Goal: Task Accomplishment & Management: Complete application form

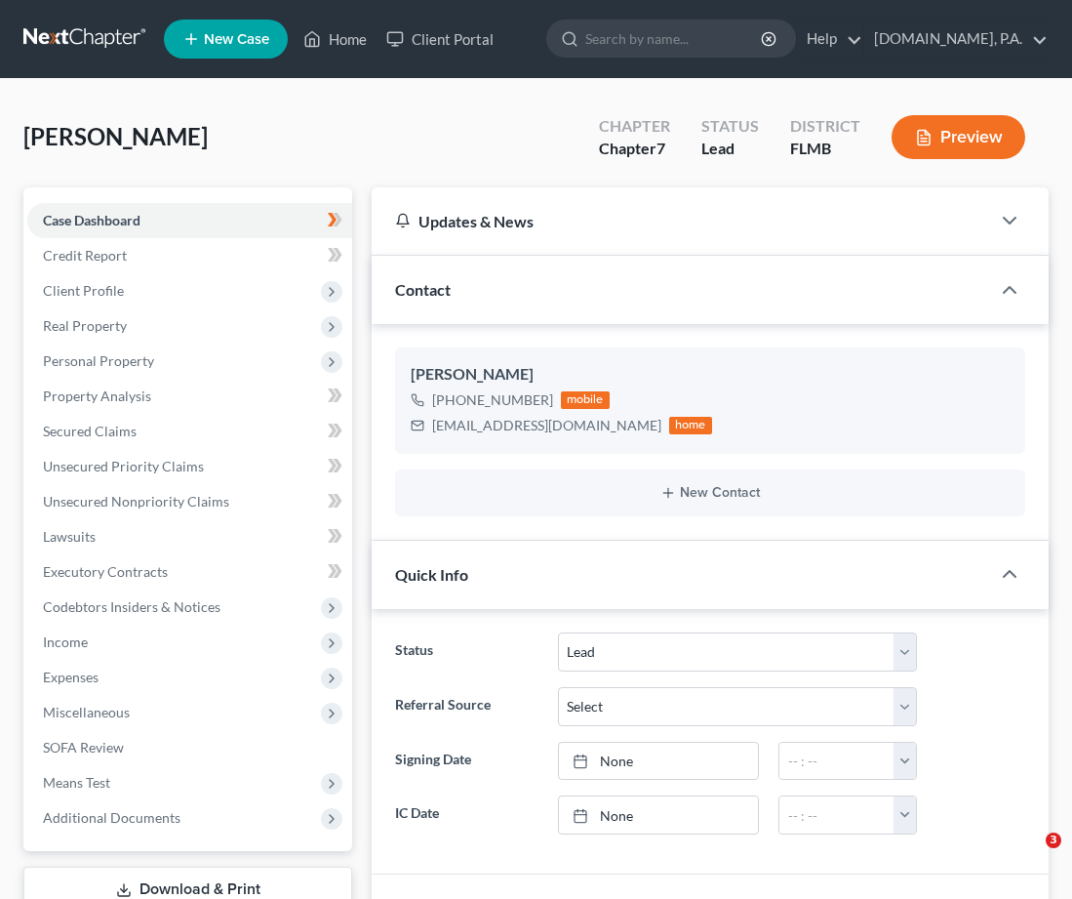
select select "4"
click at [424, 146] on div "Denning, Michelle Upgraded Chapter Chapter 7 Status Lead District FLMB Preview" at bounding box center [536, 144] width 1026 height 85
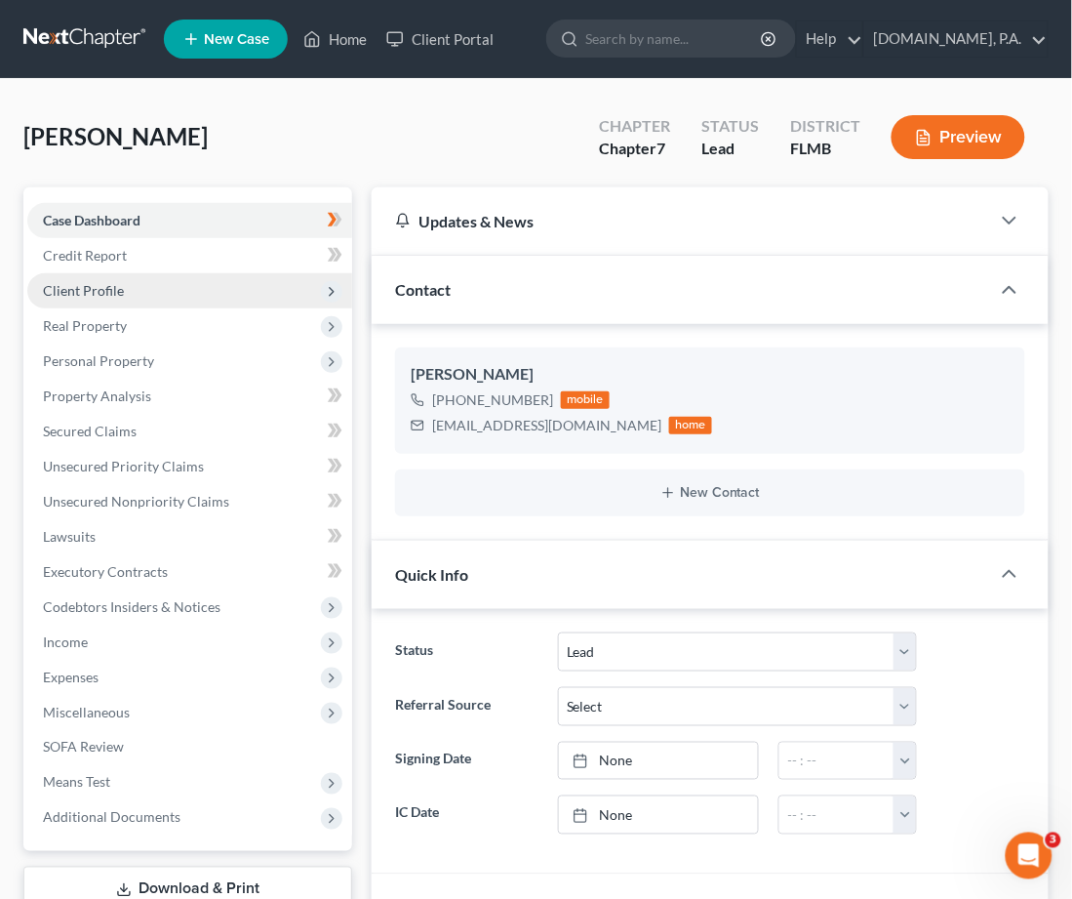
click at [114, 287] on span "Client Profile" at bounding box center [83, 290] width 81 height 17
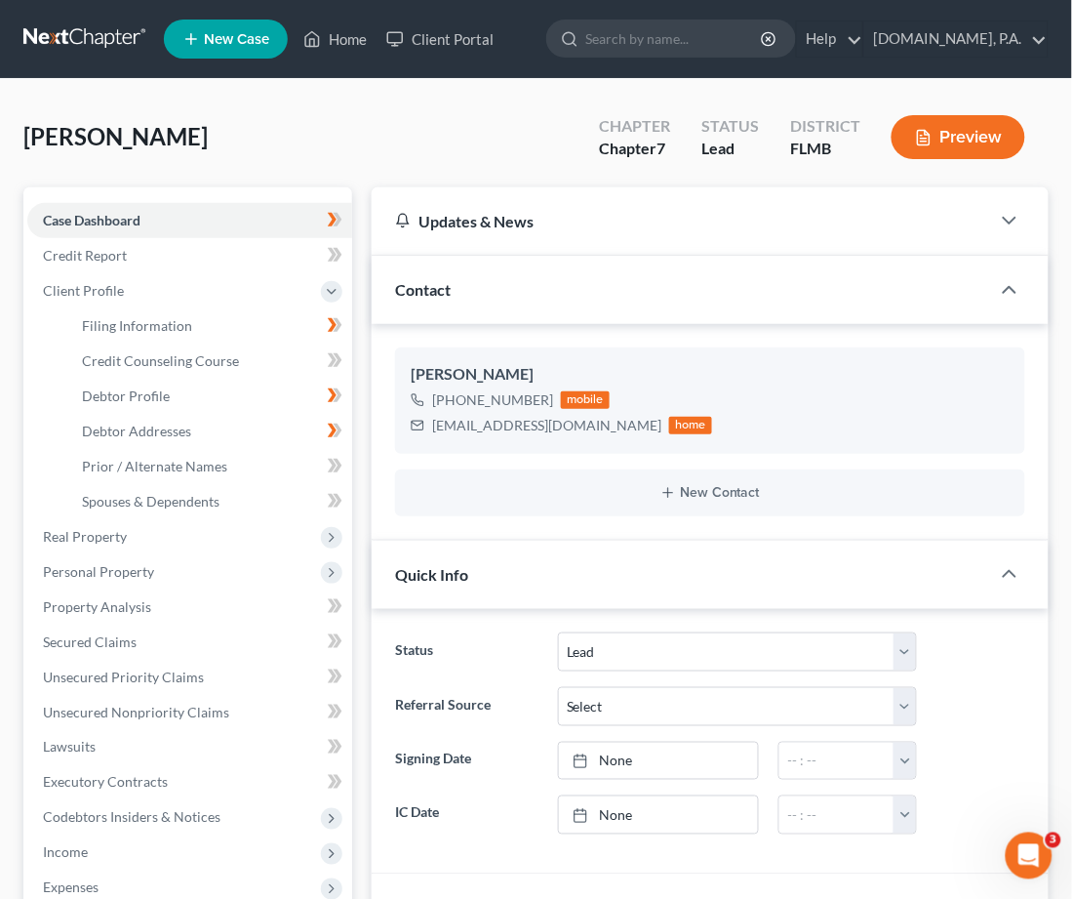
click at [87, 33] on link at bounding box center [85, 38] width 125 height 35
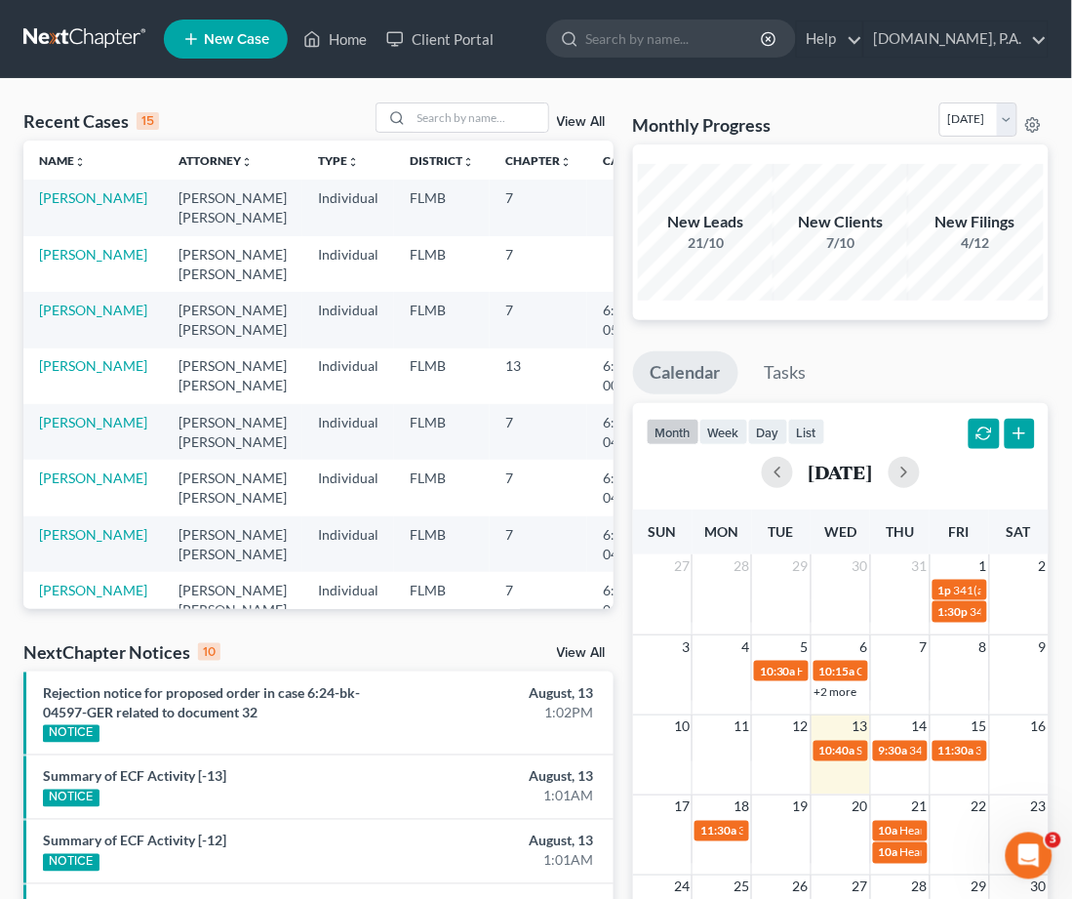
click at [584, 114] on div "View All" at bounding box center [495, 117] width 238 height 30
click at [576, 123] on link "View All" at bounding box center [581, 122] width 49 height 14
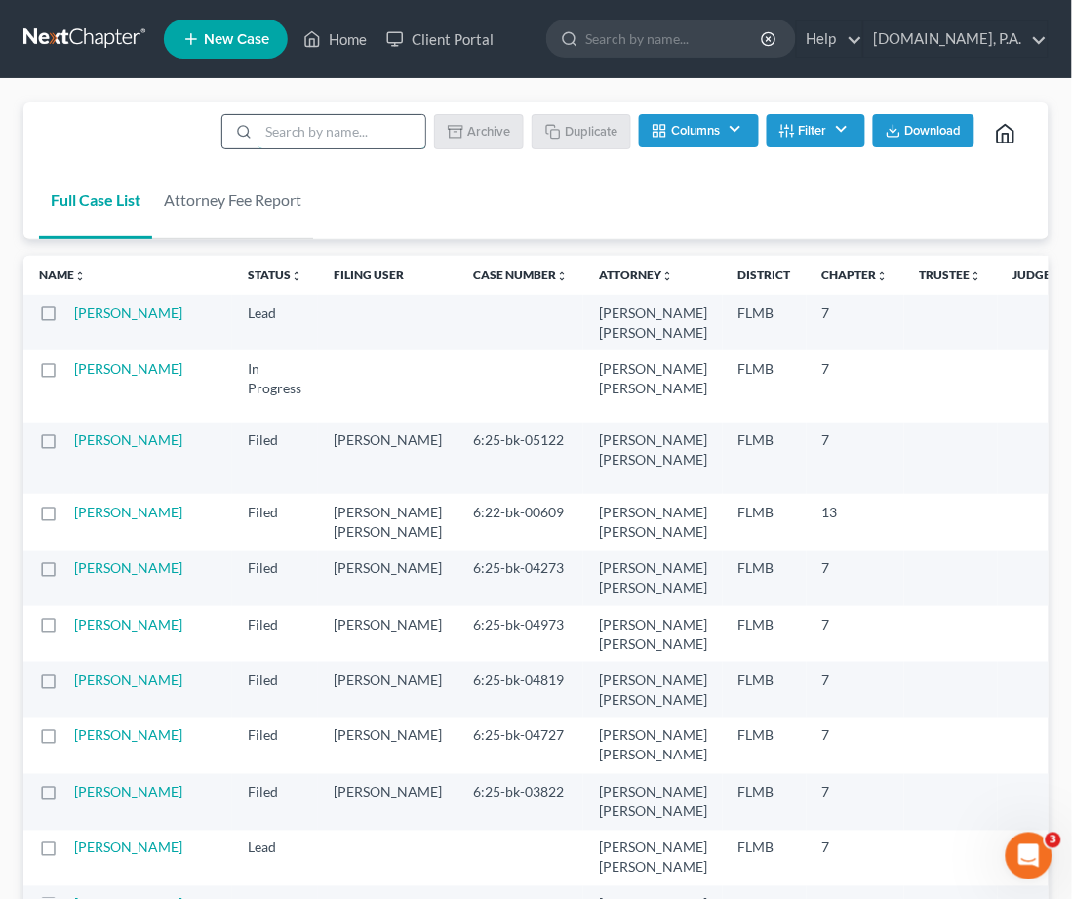
click at [307, 121] on input "search" at bounding box center [342, 131] width 167 height 33
type input "sample"
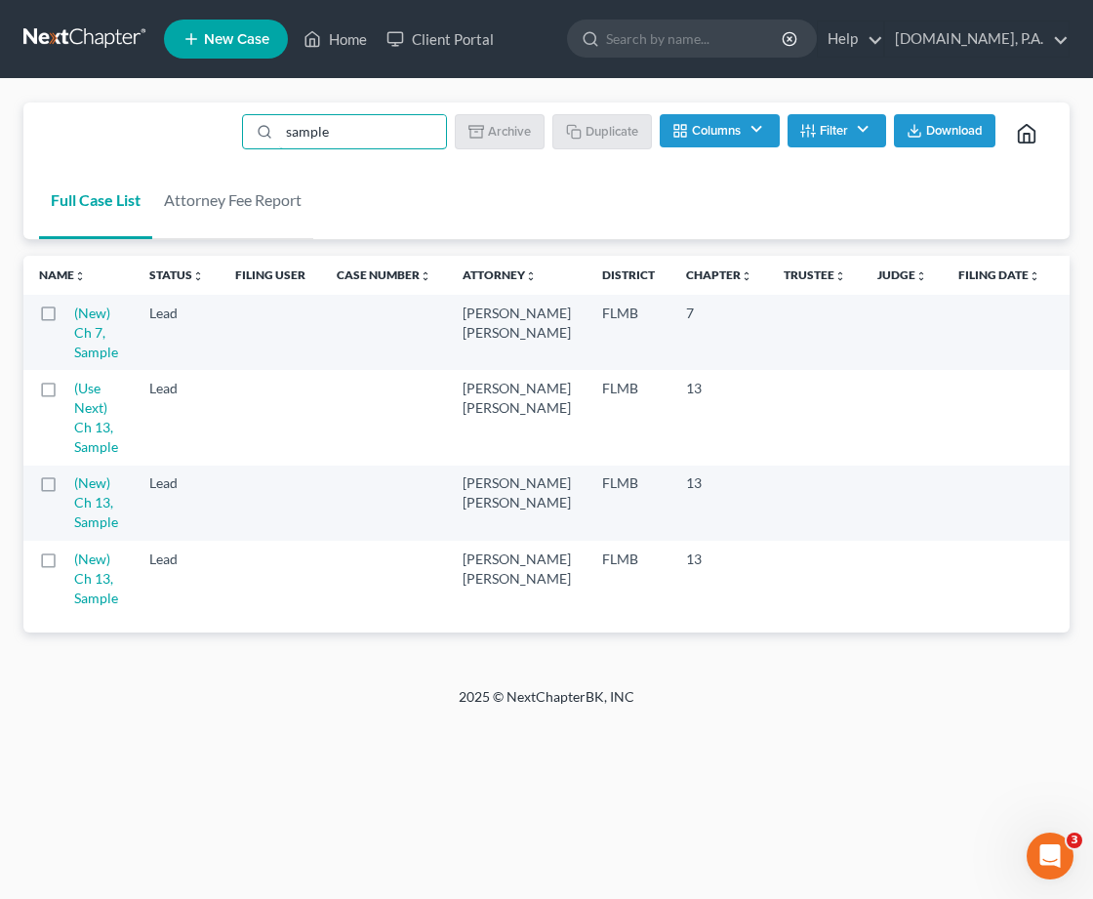
click at [66, 393] on label at bounding box center [66, 393] width 0 height 0
click at [74, 391] on input "checkbox" at bounding box center [80, 385] width 13 height 13
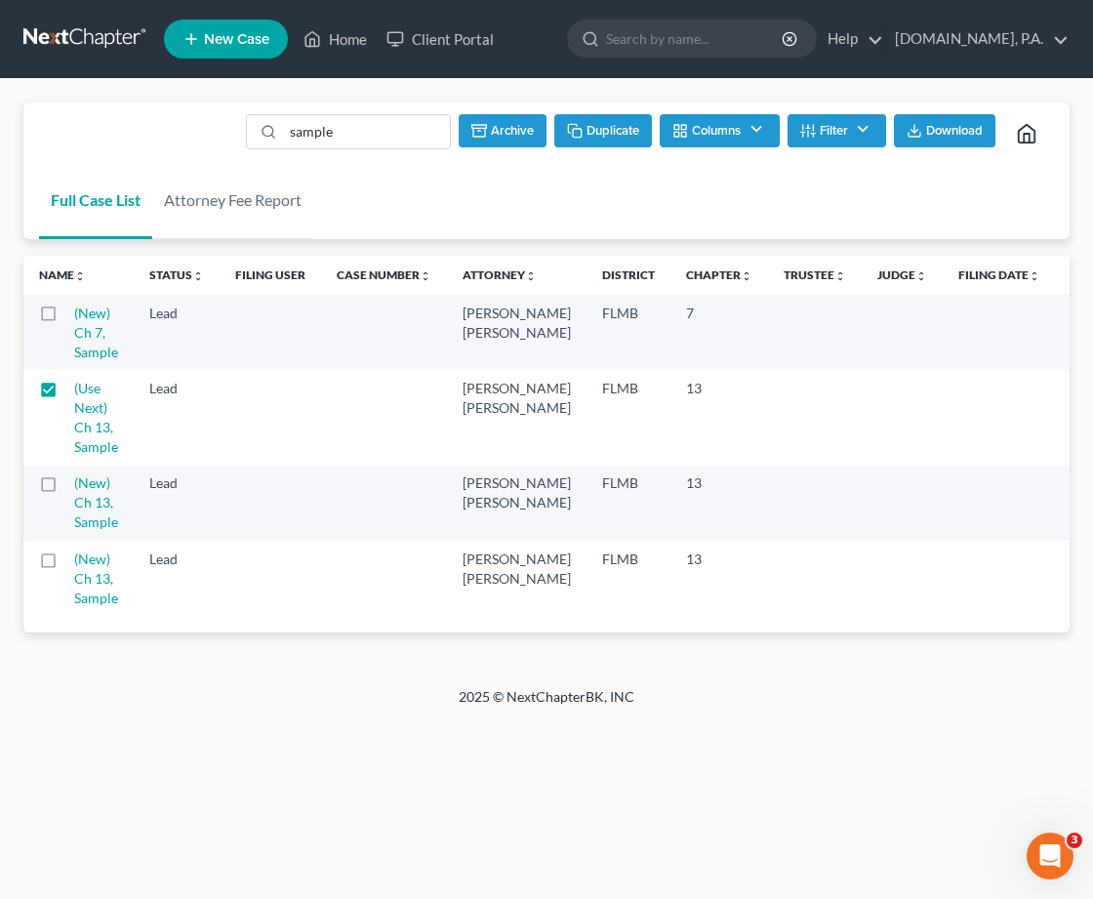
click at [598, 126] on button "Duplicate" at bounding box center [603, 130] width 98 height 33
checkbox input "false"
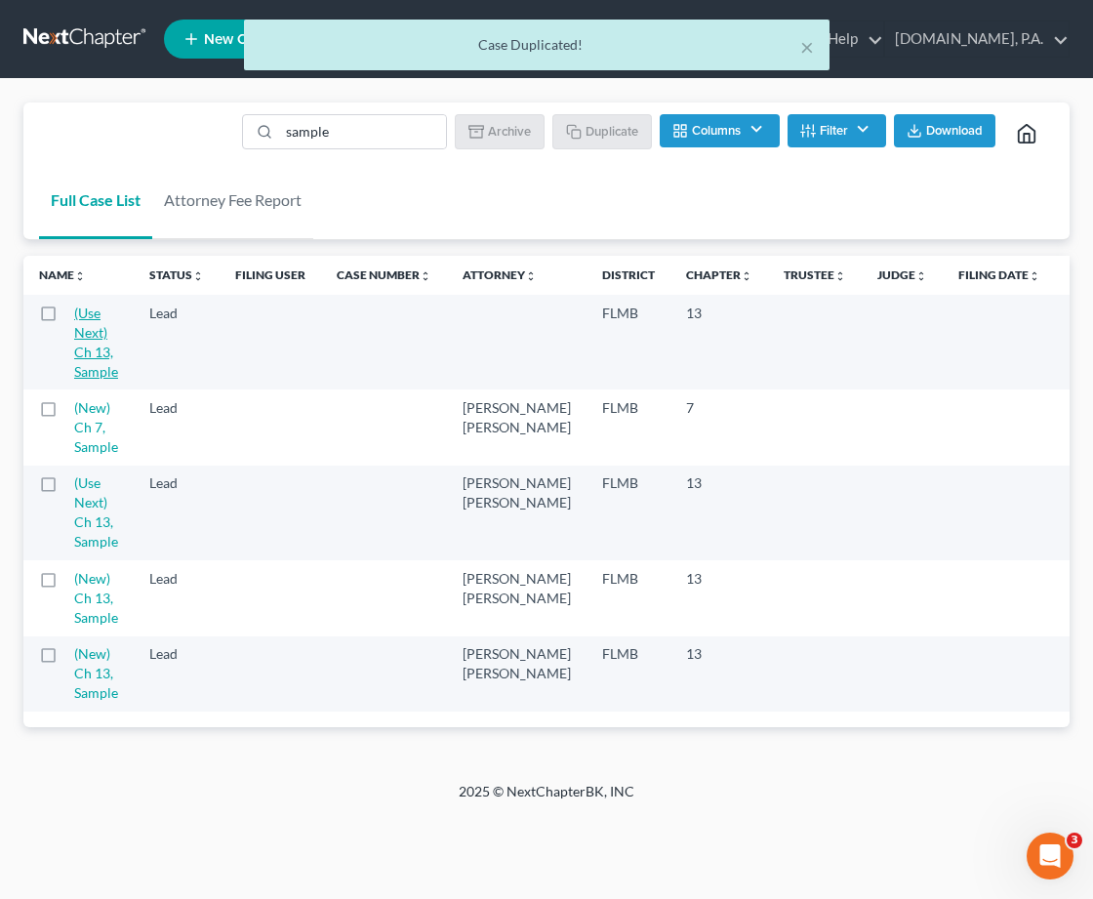
click at [81, 342] on link "(Use Next) Ch 13, Sample" at bounding box center [96, 341] width 44 height 75
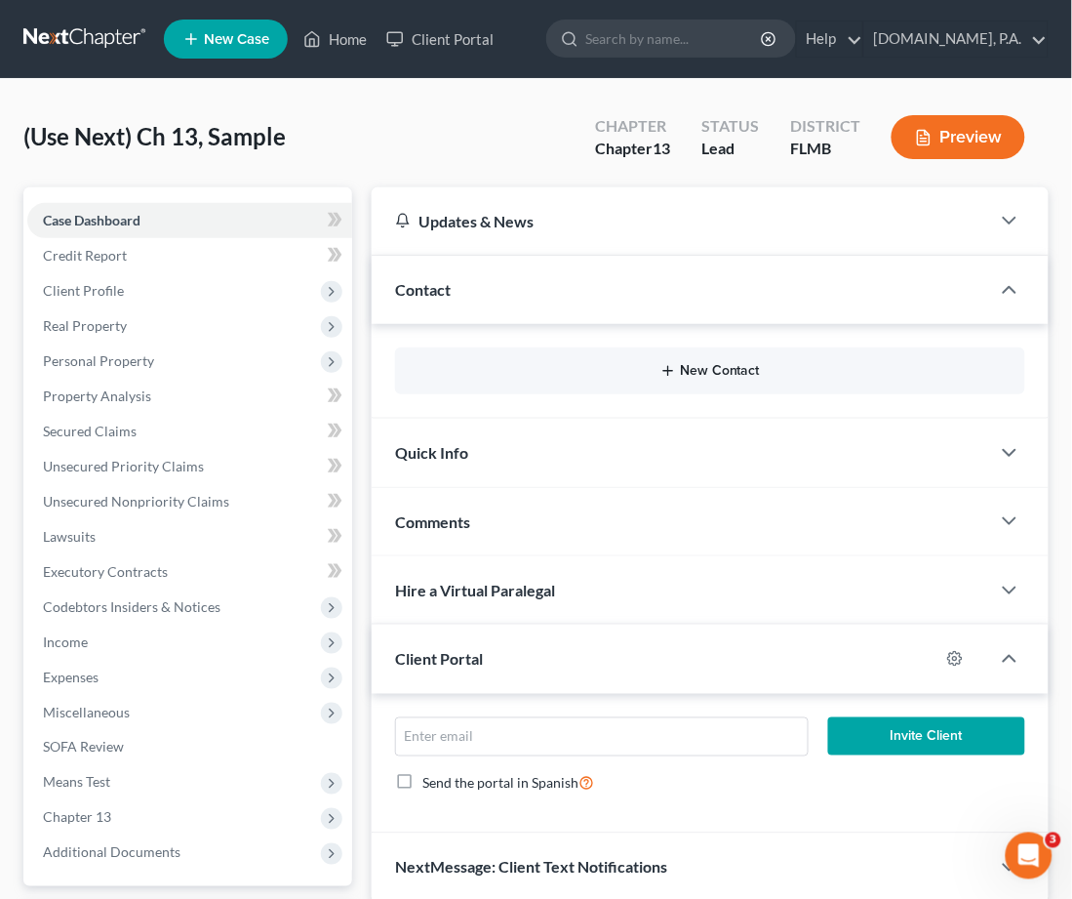
click at [685, 371] on button "New Contact" at bounding box center [710, 371] width 599 height 16
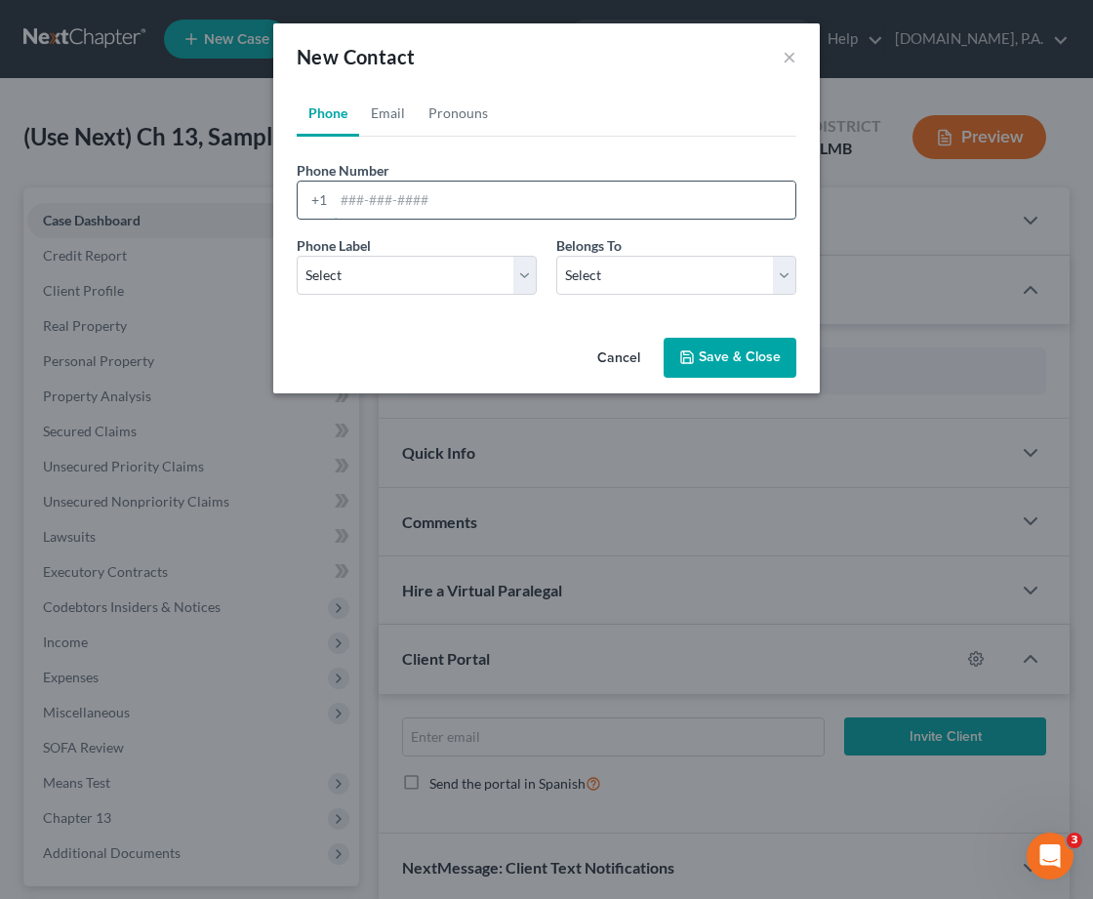
click at [334, 198] on input "tel" at bounding box center [565, 199] width 462 height 37
paste input "4077091388"
click at [364, 204] on input "4077091388" at bounding box center [565, 199] width 462 height 37
click at [391, 196] on input "407-7091388" at bounding box center [565, 199] width 462 height 37
type input "407-709-1388"
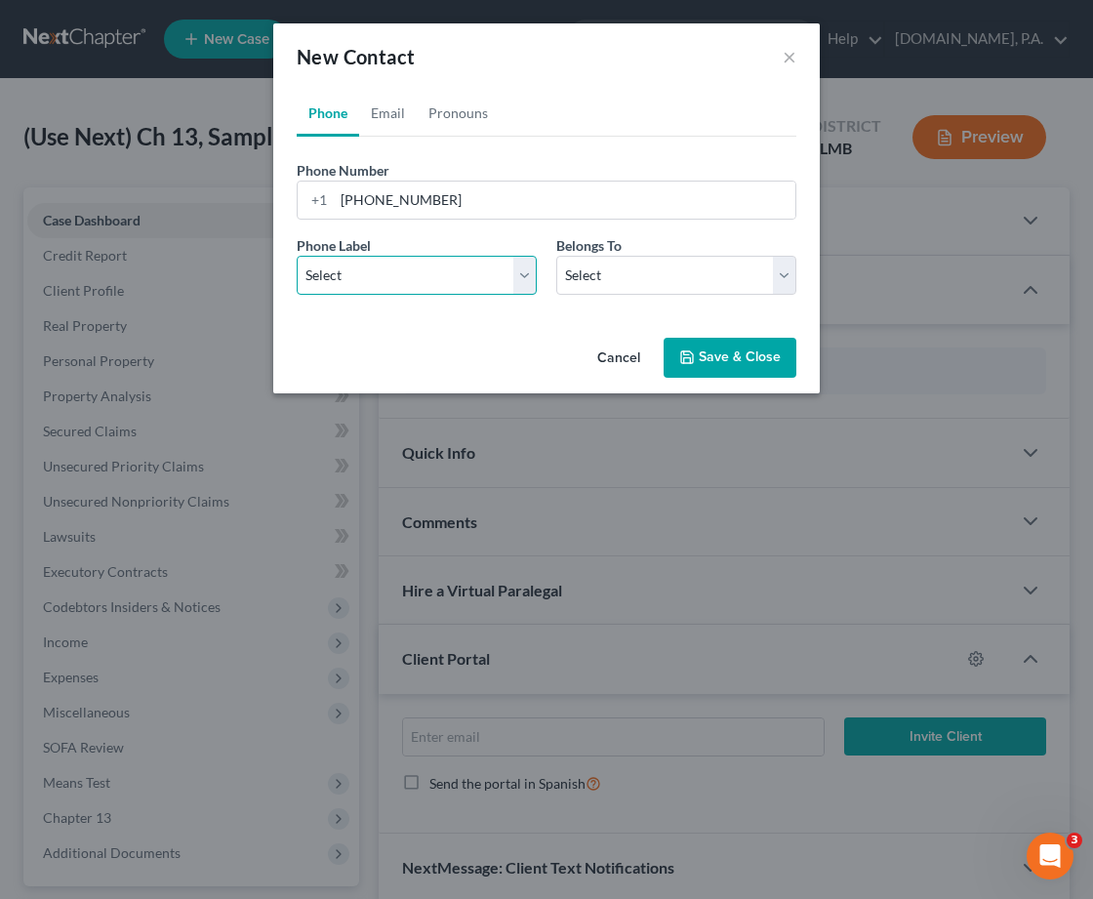
click at [526, 278] on select "Select Mobile Home Work Other" at bounding box center [417, 275] width 240 height 39
select select "0"
click at [297, 256] on select "Select Mobile Home Work Other" at bounding box center [417, 275] width 240 height 39
click at [779, 271] on select "Select Client Other" at bounding box center [676, 275] width 240 height 39
select select "0"
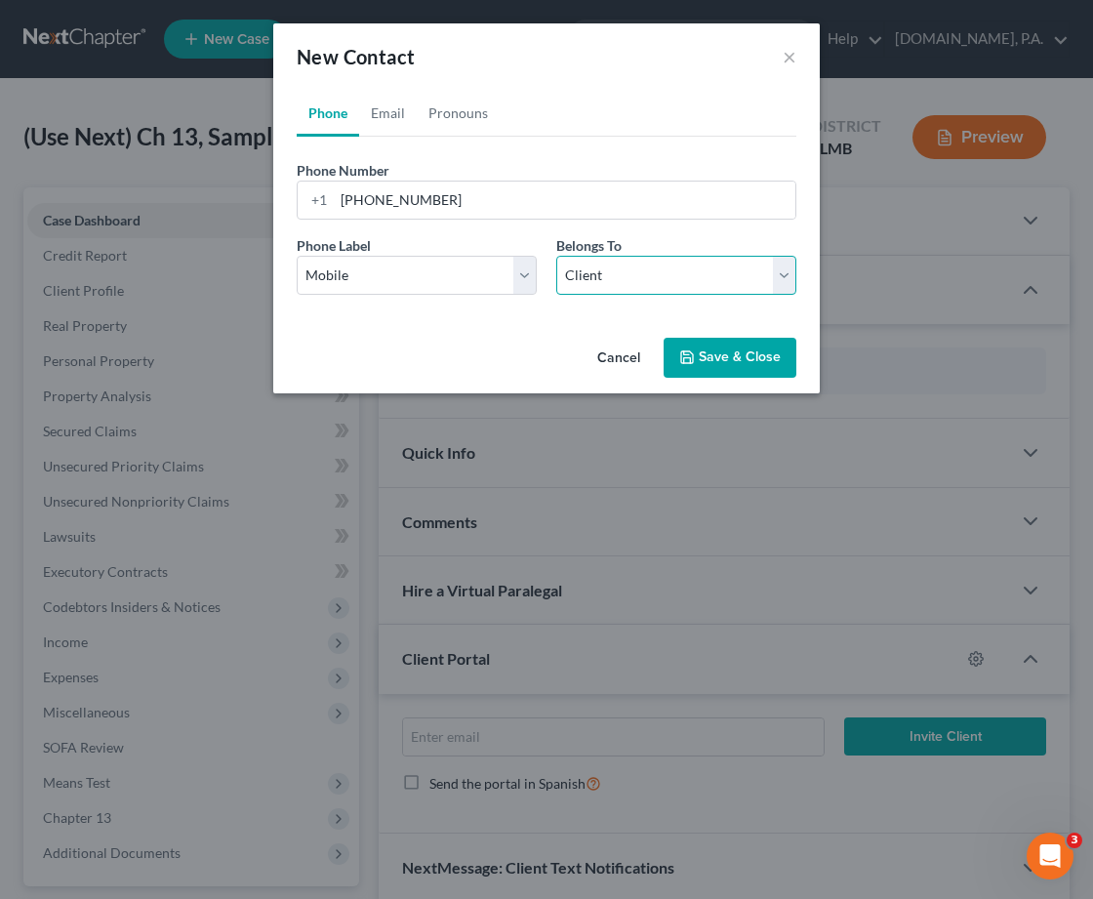
click at [556, 256] on select "Select Client Other" at bounding box center [676, 275] width 240 height 39
select select "0"
click at [387, 111] on link "Email" at bounding box center [388, 113] width 58 height 47
click at [344, 200] on input "email" at bounding box center [565, 199] width 462 height 37
paste input "[EMAIL_ADDRESS][DOMAIN_NAME]"
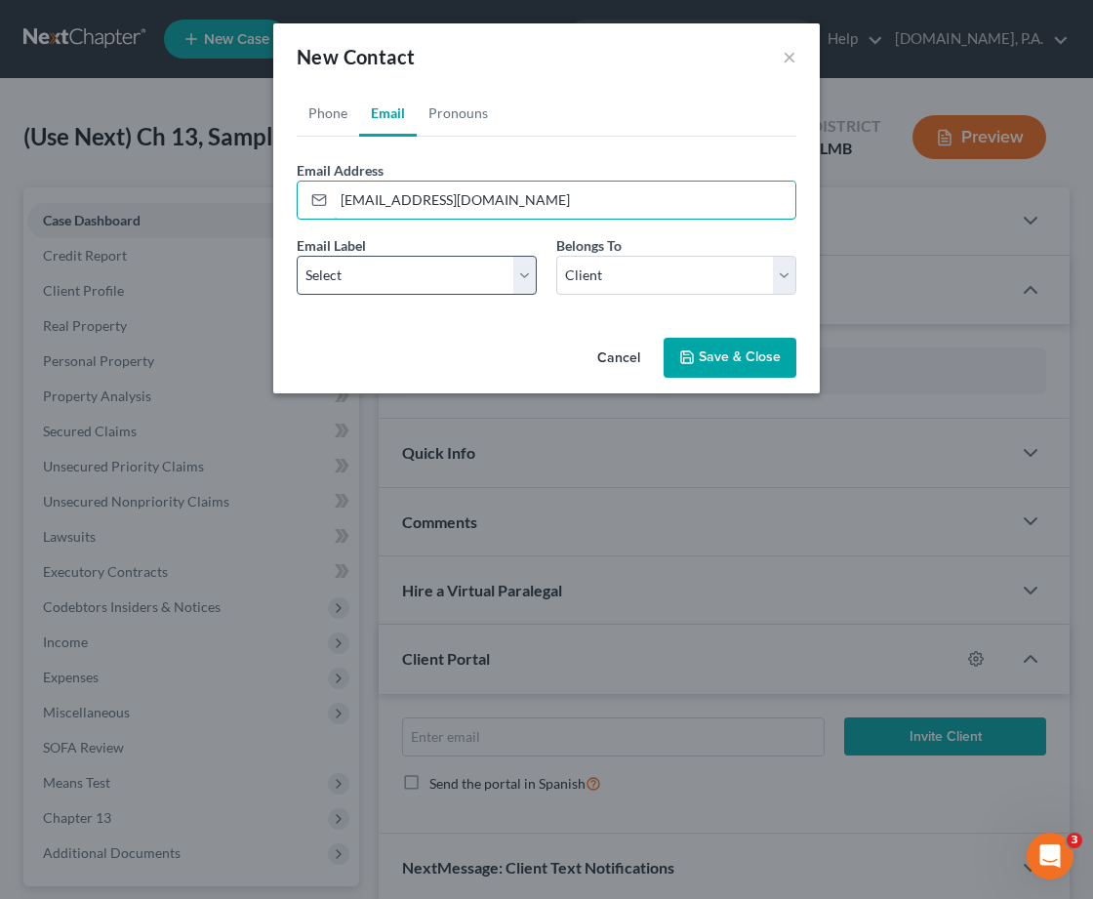
type input "[EMAIL_ADDRESS][DOMAIN_NAME]"
click at [523, 270] on select "Select Home Work Other" at bounding box center [417, 275] width 240 height 39
select select "0"
click at [297, 256] on select "Select Home Work Other" at bounding box center [417, 275] width 240 height 39
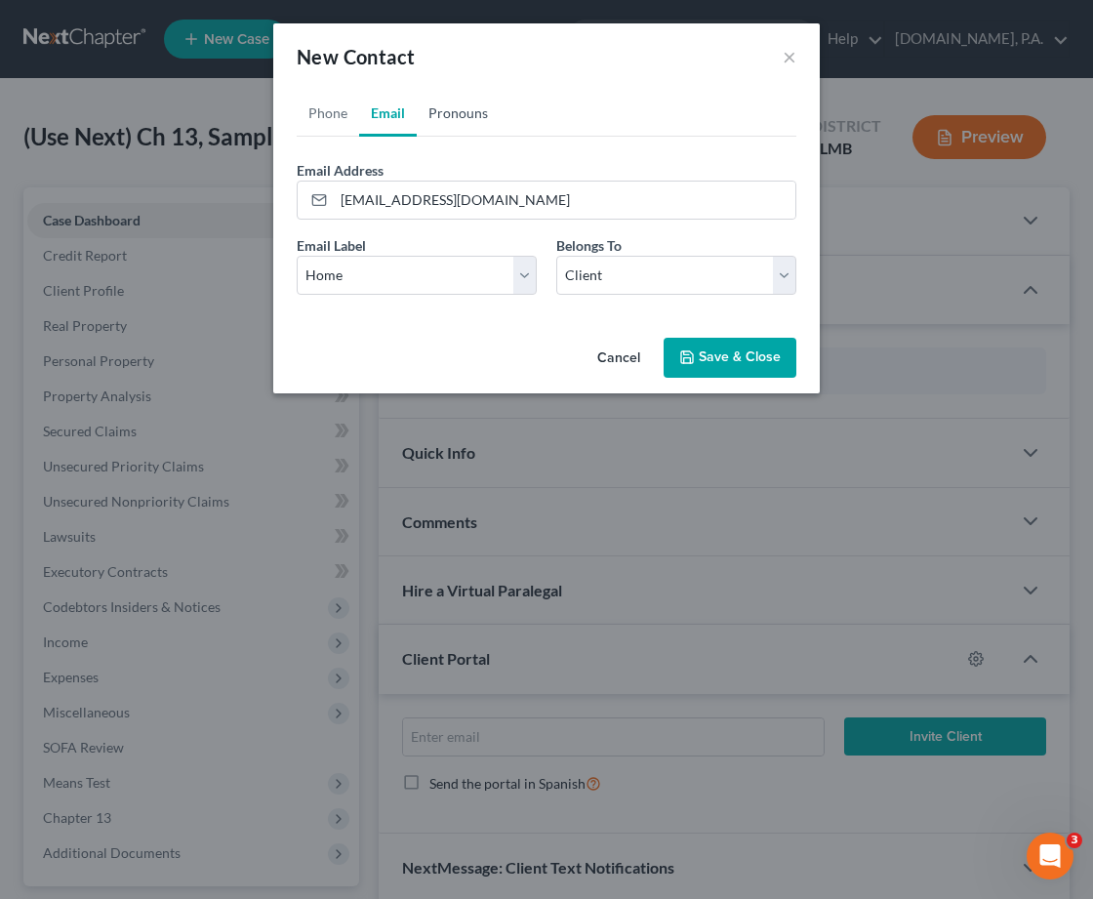
click at [463, 108] on link "Pronouns" at bounding box center [458, 113] width 83 height 47
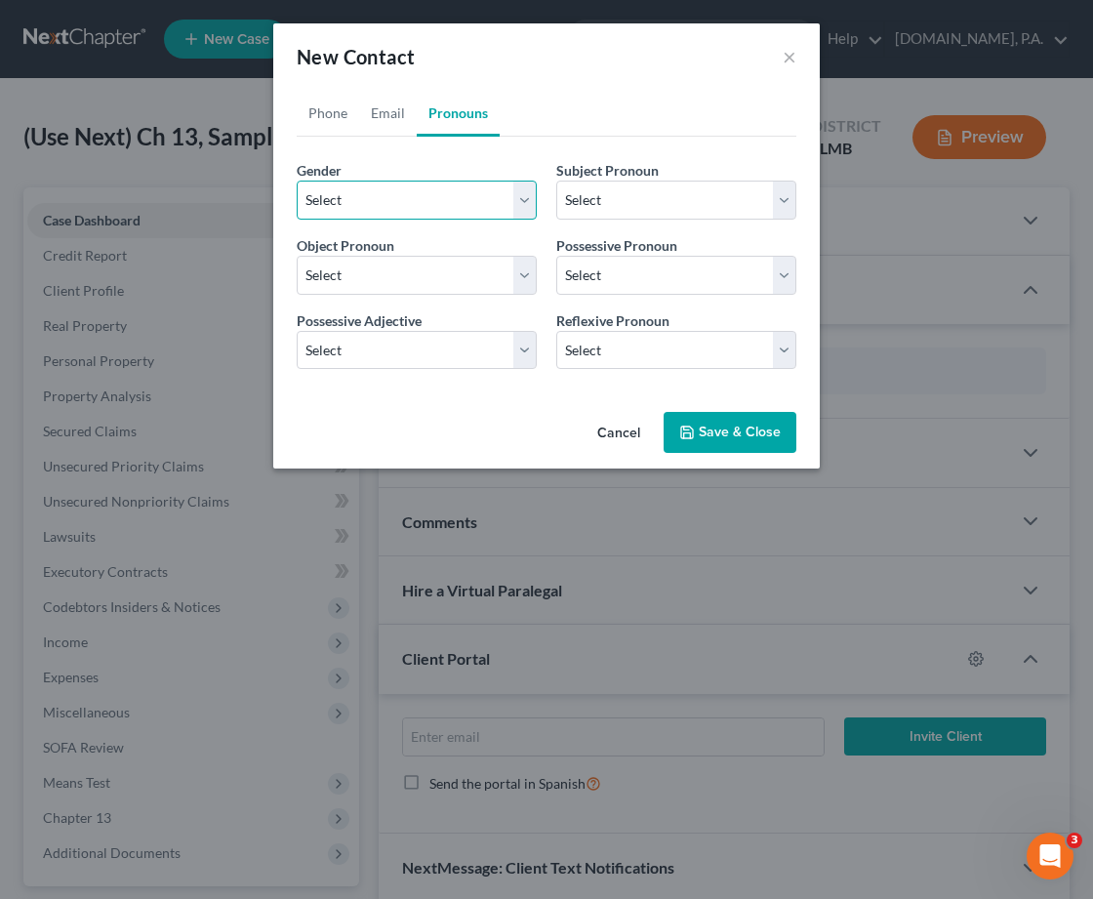
click at [522, 194] on select "Select Male Female Non Binary More Than One Person" at bounding box center [417, 200] width 240 height 39
select select "1"
click at [297, 181] on select "Select Male Female Non Binary More Than One Person" at bounding box center [417, 200] width 240 height 39
select select "1"
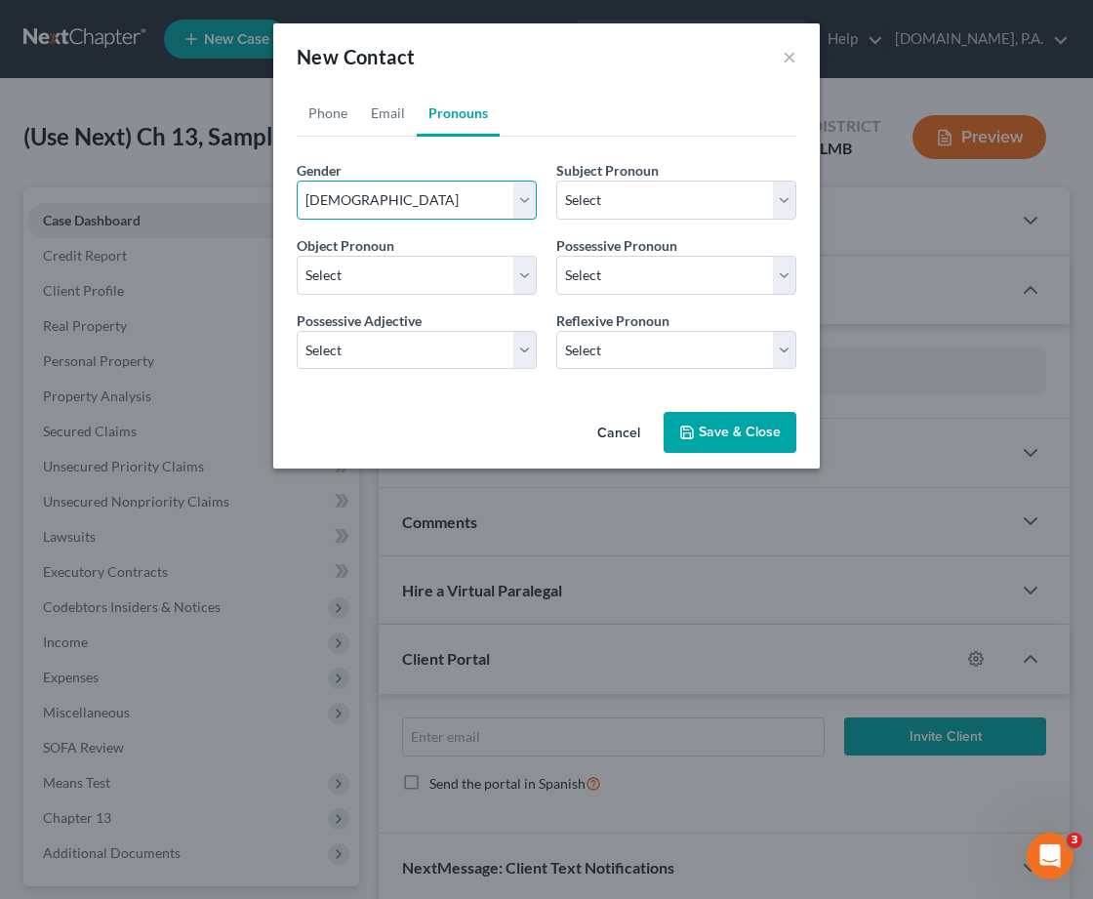
select select "1"
click at [711, 423] on button "Save & Close" at bounding box center [730, 432] width 133 height 41
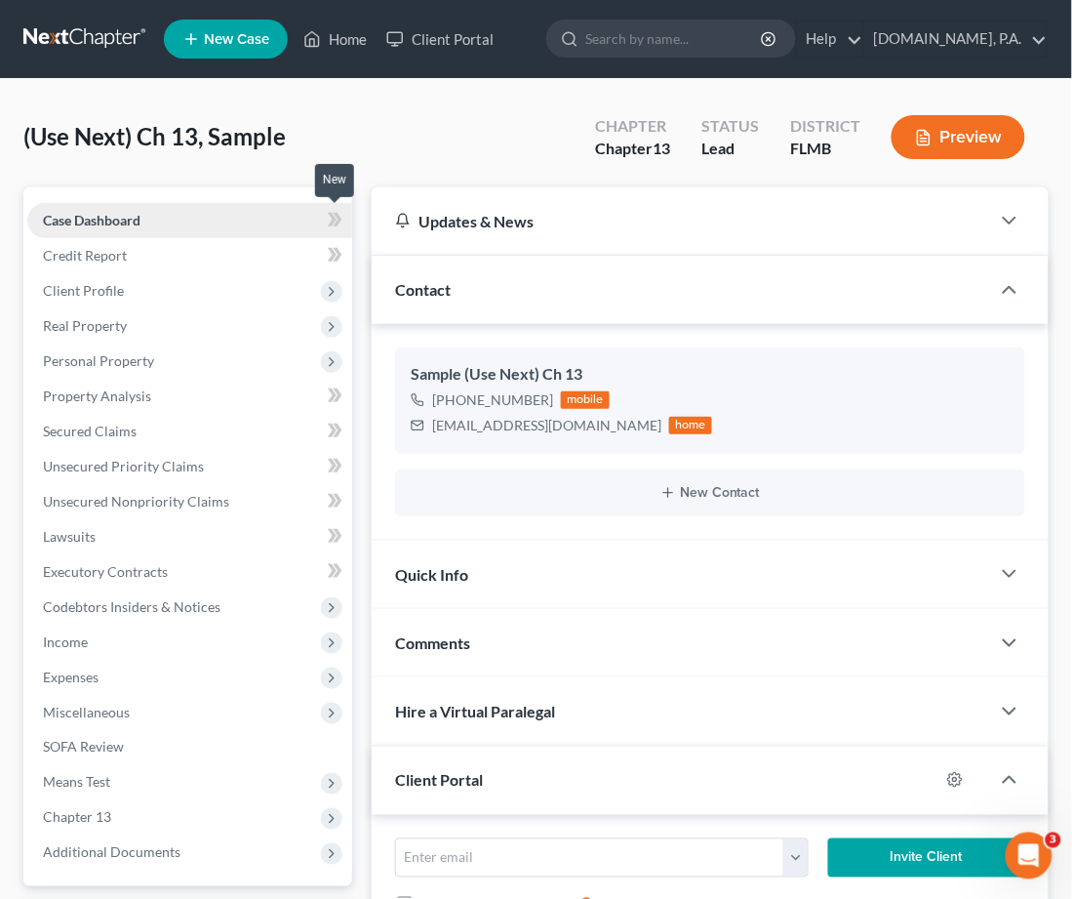
drag, startPoint x: 336, startPoint y: 214, endPoint x: 267, endPoint y: 228, distance: 69.9
click at [336, 215] on icon at bounding box center [338, 220] width 9 height 14
click at [69, 286] on span "Client Profile" at bounding box center [83, 290] width 81 height 17
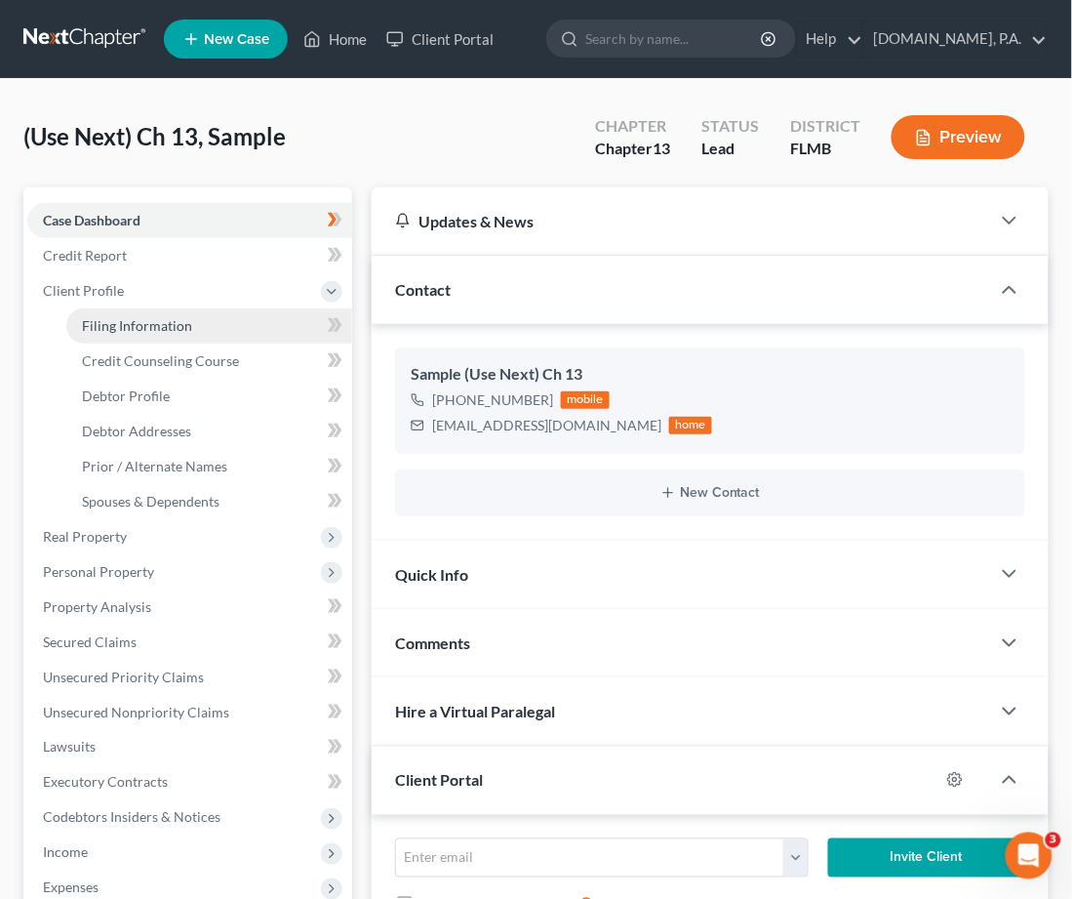
click at [142, 329] on span "Filing Information" at bounding box center [137, 325] width 110 height 17
select select "1"
select select "0"
select select "3"
select select "15"
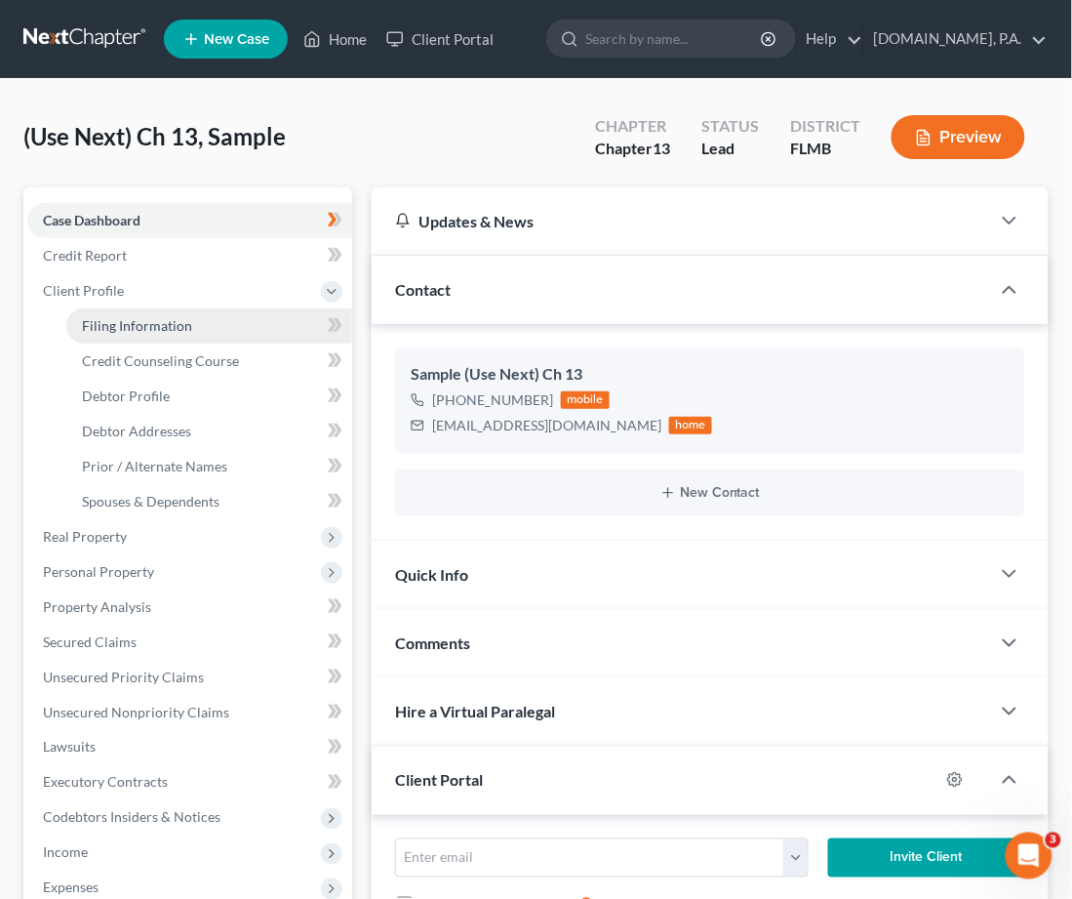
select select "0"
select select "9"
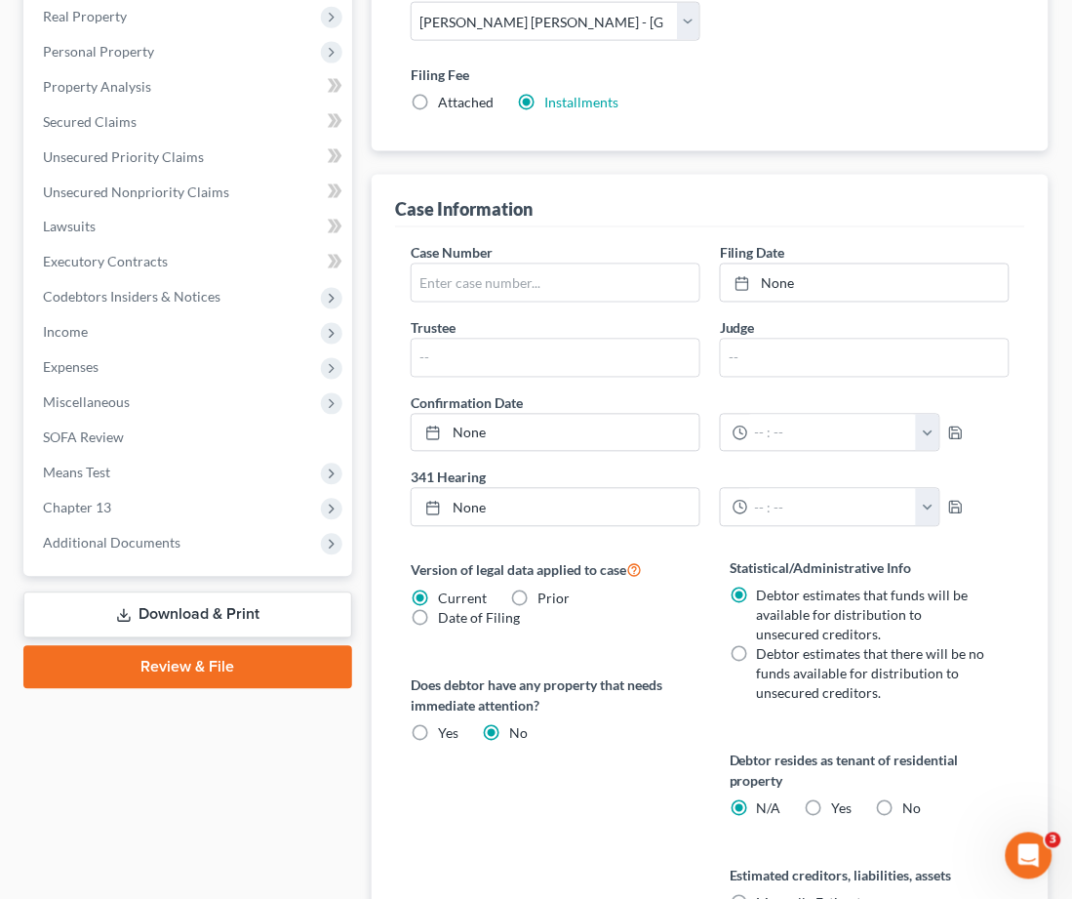
scroll to position [650, 0]
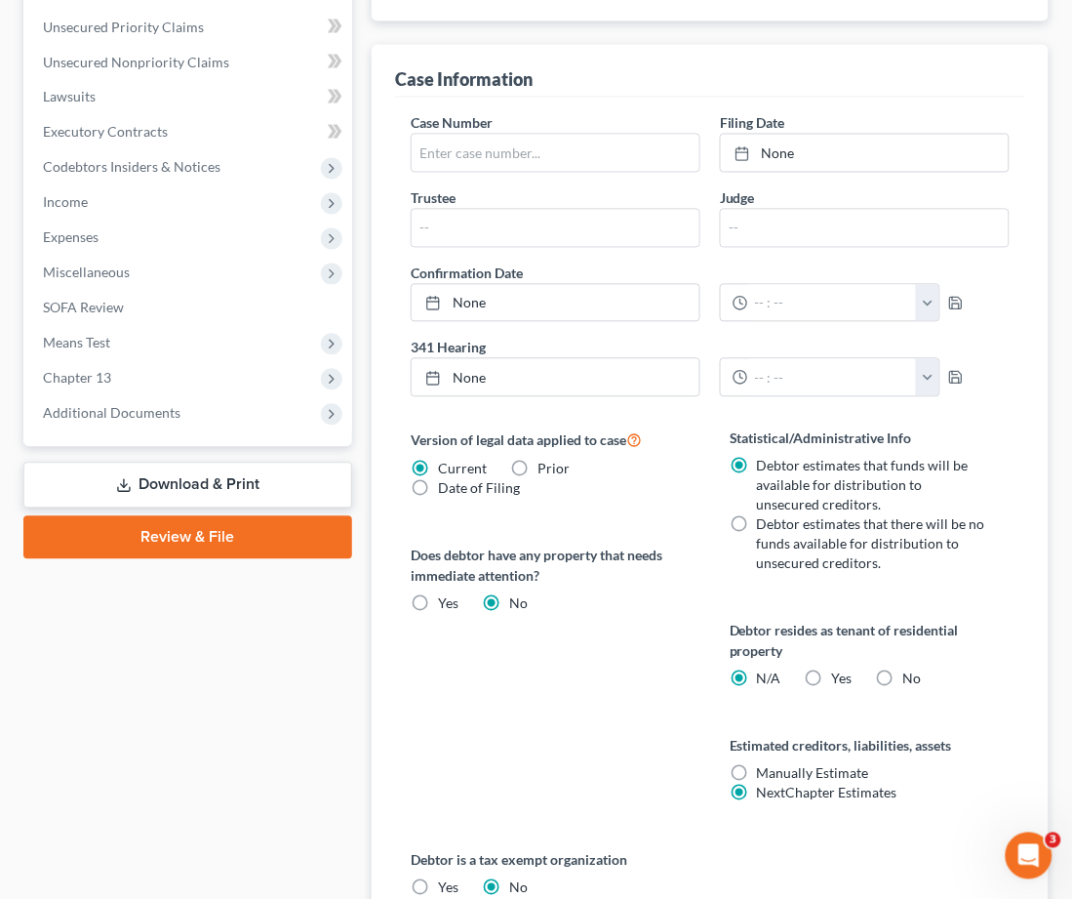
click at [904, 678] on label "No" at bounding box center [913, 679] width 19 height 20
click at [911, 678] on input "No" at bounding box center [917, 675] width 13 height 13
radio input "true"
radio input "false"
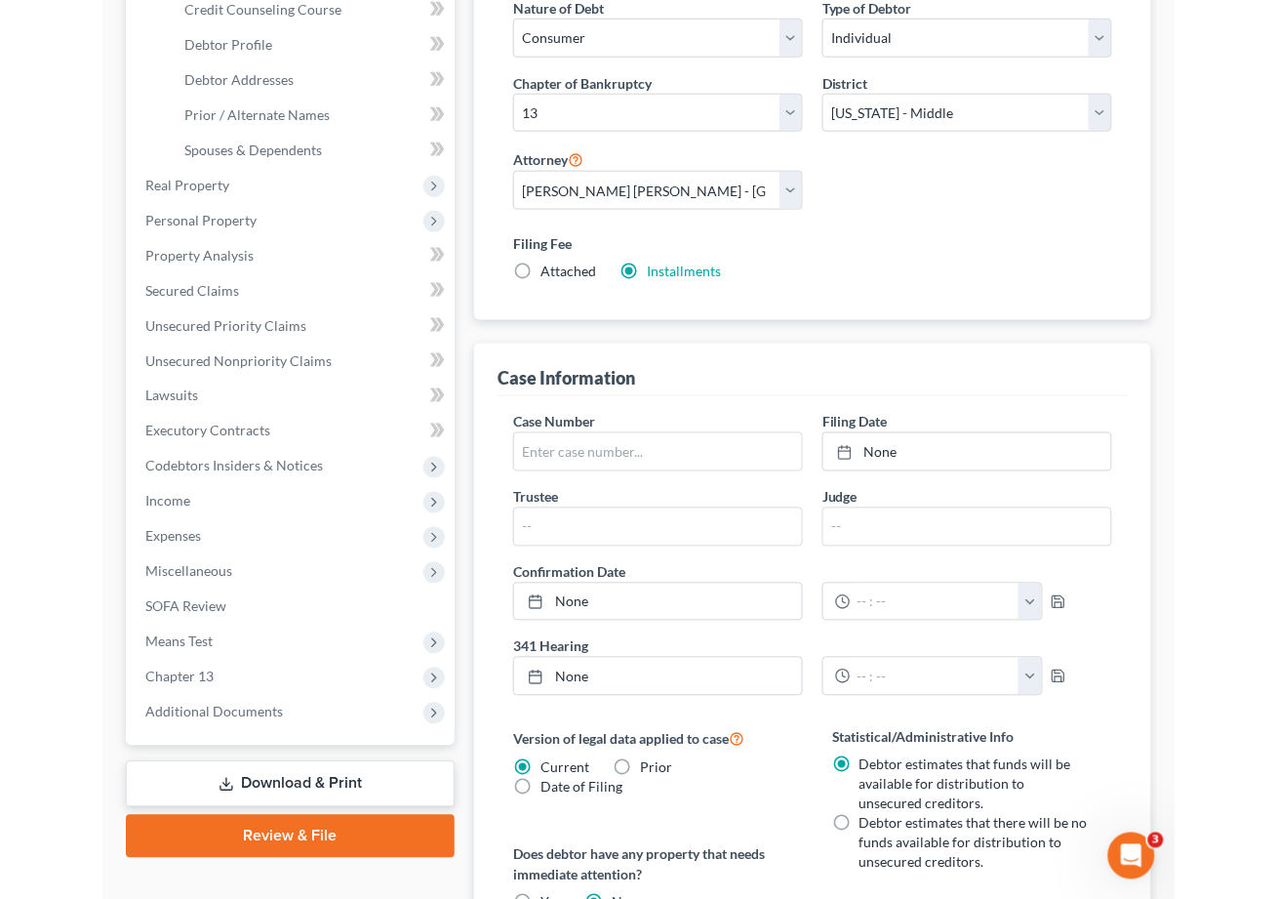
scroll to position [0, 0]
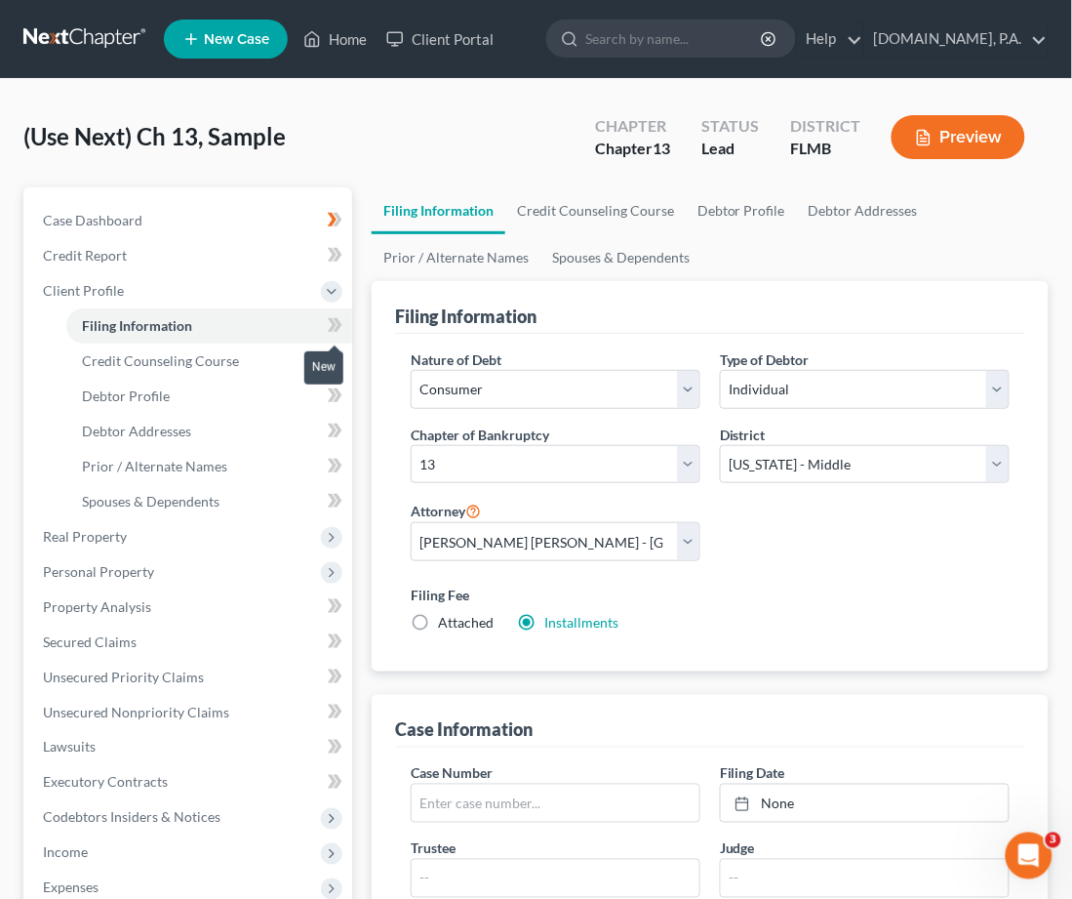
click at [335, 318] on icon at bounding box center [338, 325] width 9 height 14
click at [106, 399] on span "Debtor Profile" at bounding box center [126, 395] width 88 height 17
select select "0"
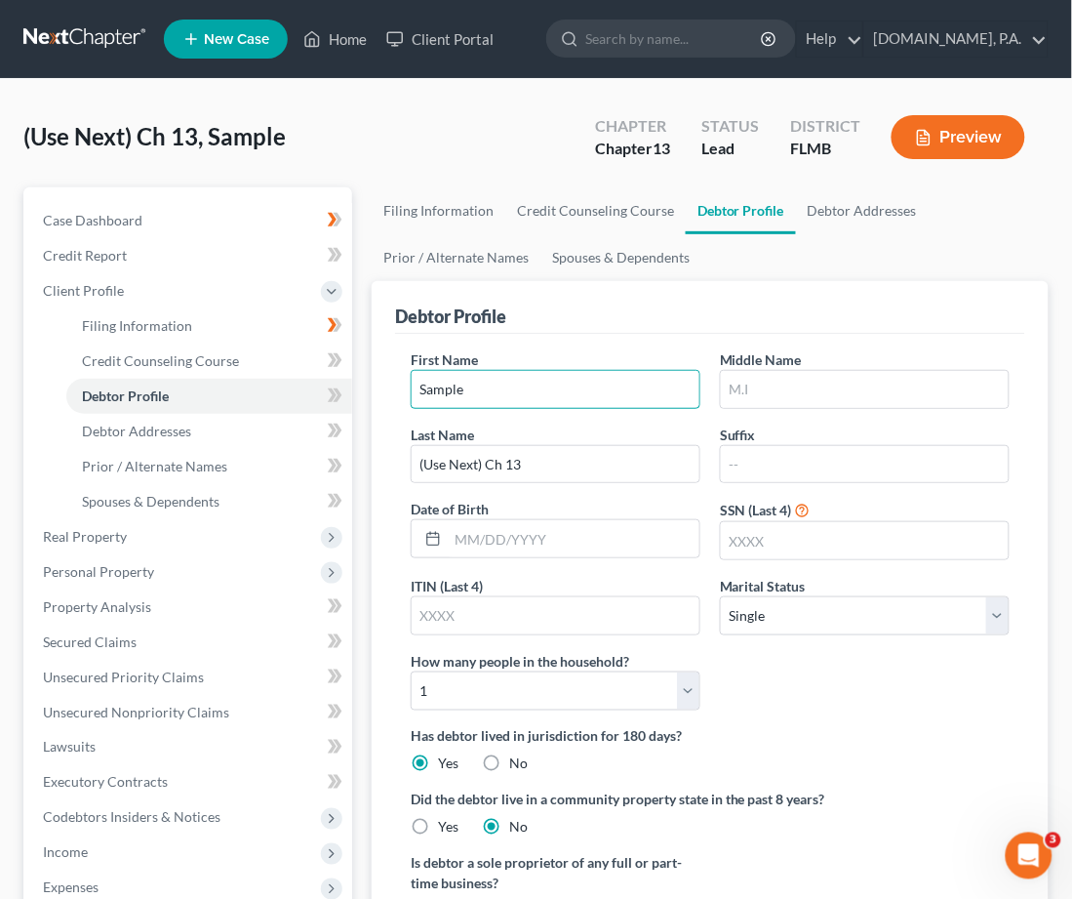
drag, startPoint x: 482, startPoint y: 389, endPoint x: 357, endPoint y: 404, distance: 125.8
click at [357, 404] on div "Petition Navigation Case Dashboard Payments Invoices Payments Payments Credit R…" at bounding box center [536, 698] width 1045 height 1022
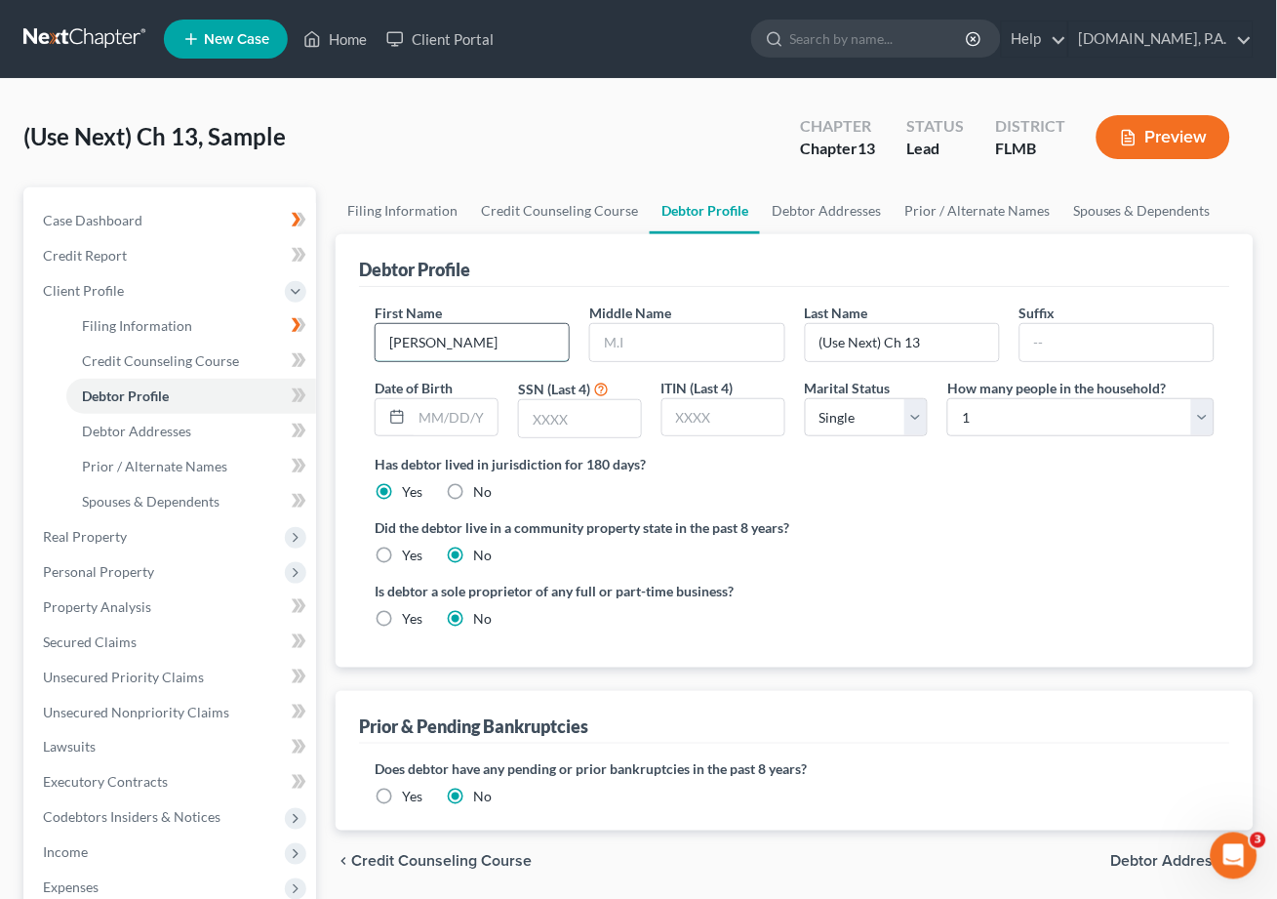
type input "Norma"
type input "Borrero"
click at [926, 408] on select "Select Single Married Separated Divorced Widowed" at bounding box center [867, 417] width 124 height 39
select select "1"
click at [805, 398] on select "Select Single Married Separated Divorced Widowed" at bounding box center [867, 417] width 124 height 39
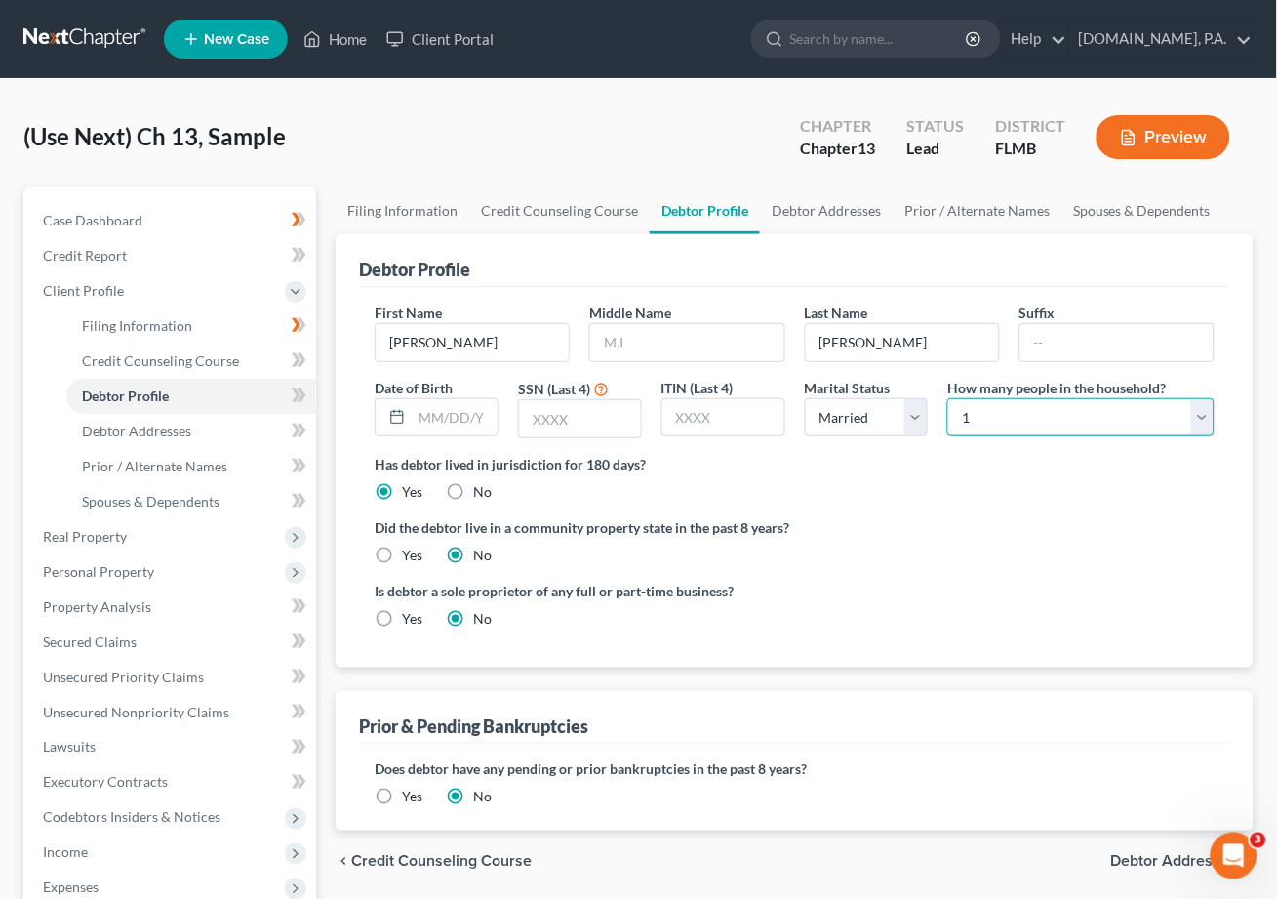
click at [1092, 417] on select "Select 1 2 3 4 5 6 7 8 9 10 11 12 13 14 15 16 17 18 19 20" at bounding box center [1080, 417] width 267 height 39
select select "1"
click at [948, 398] on select "Select 1 2 3 4 5 6 7 8 9 10 11 12 13 14 15 16 17 18 19 20" at bounding box center [1080, 417] width 267 height 39
click at [302, 389] on icon at bounding box center [302, 395] width 9 height 14
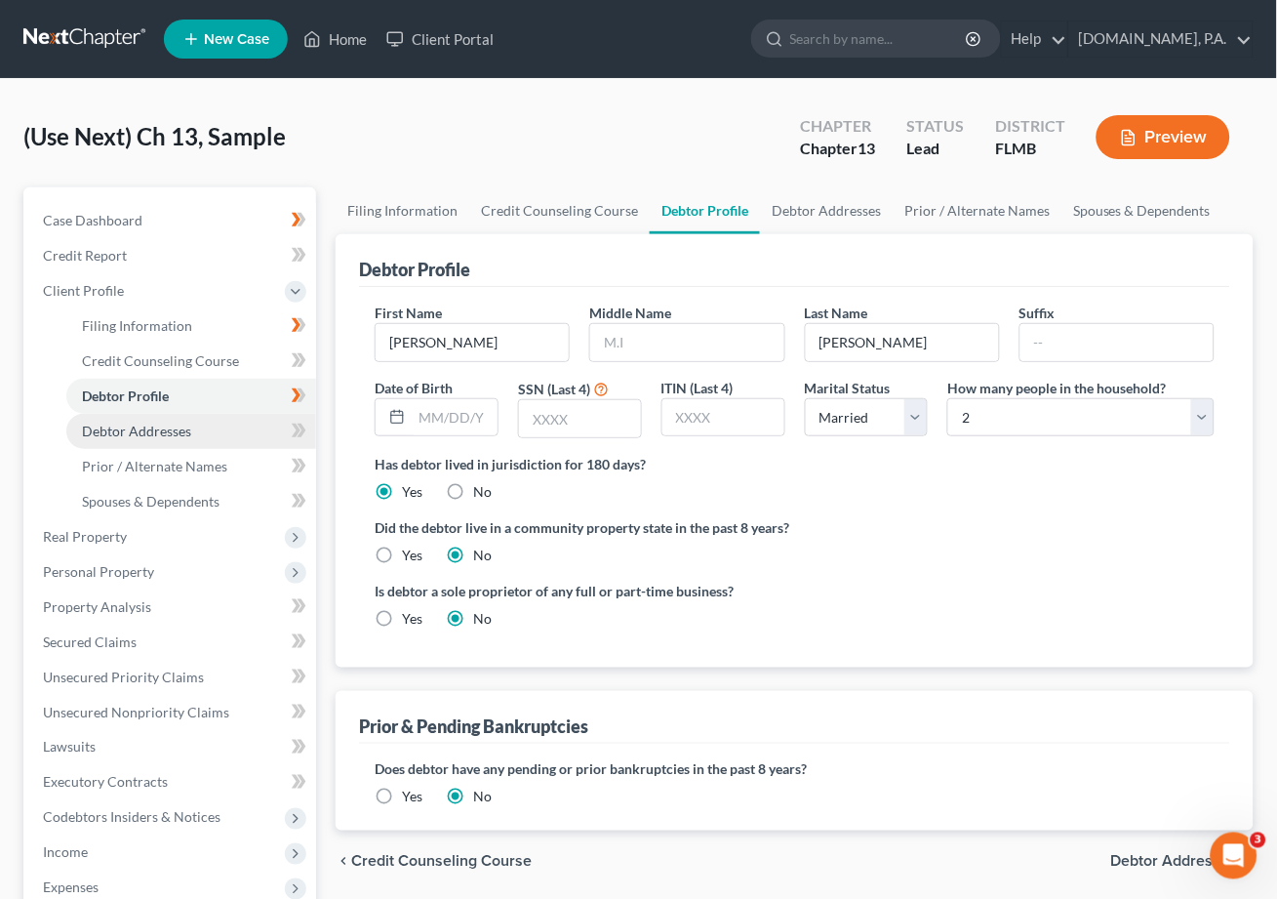
click at [175, 437] on span "Debtor Addresses" at bounding box center [136, 431] width 109 height 17
select select "0"
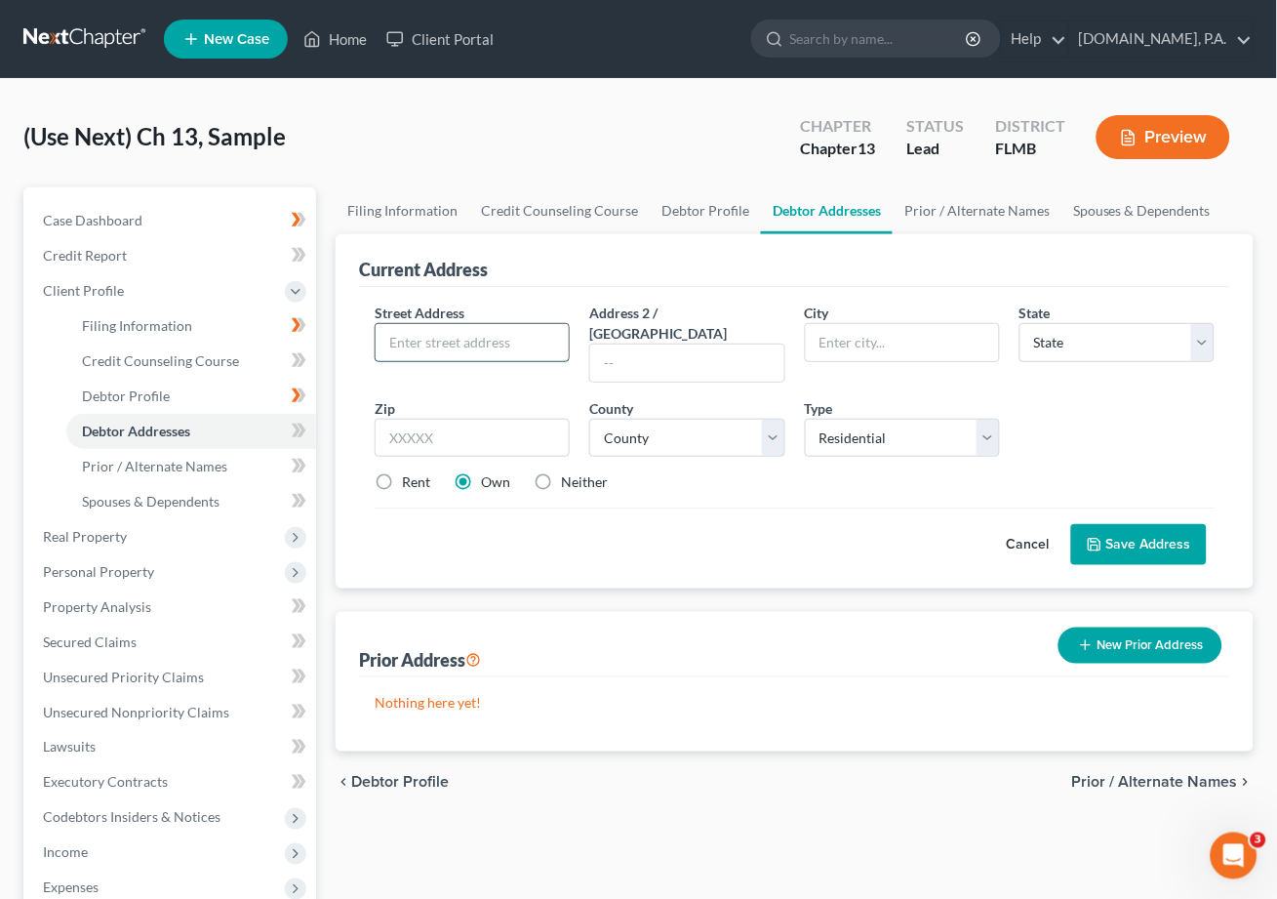
click at [395, 340] on input "text" at bounding box center [472, 342] width 193 height 37
paste input "2032 Canopy Cir"
type input "2032 Canopy Cir"
click at [422, 419] on input "text" at bounding box center [472, 438] width 195 height 39
type input "32798"
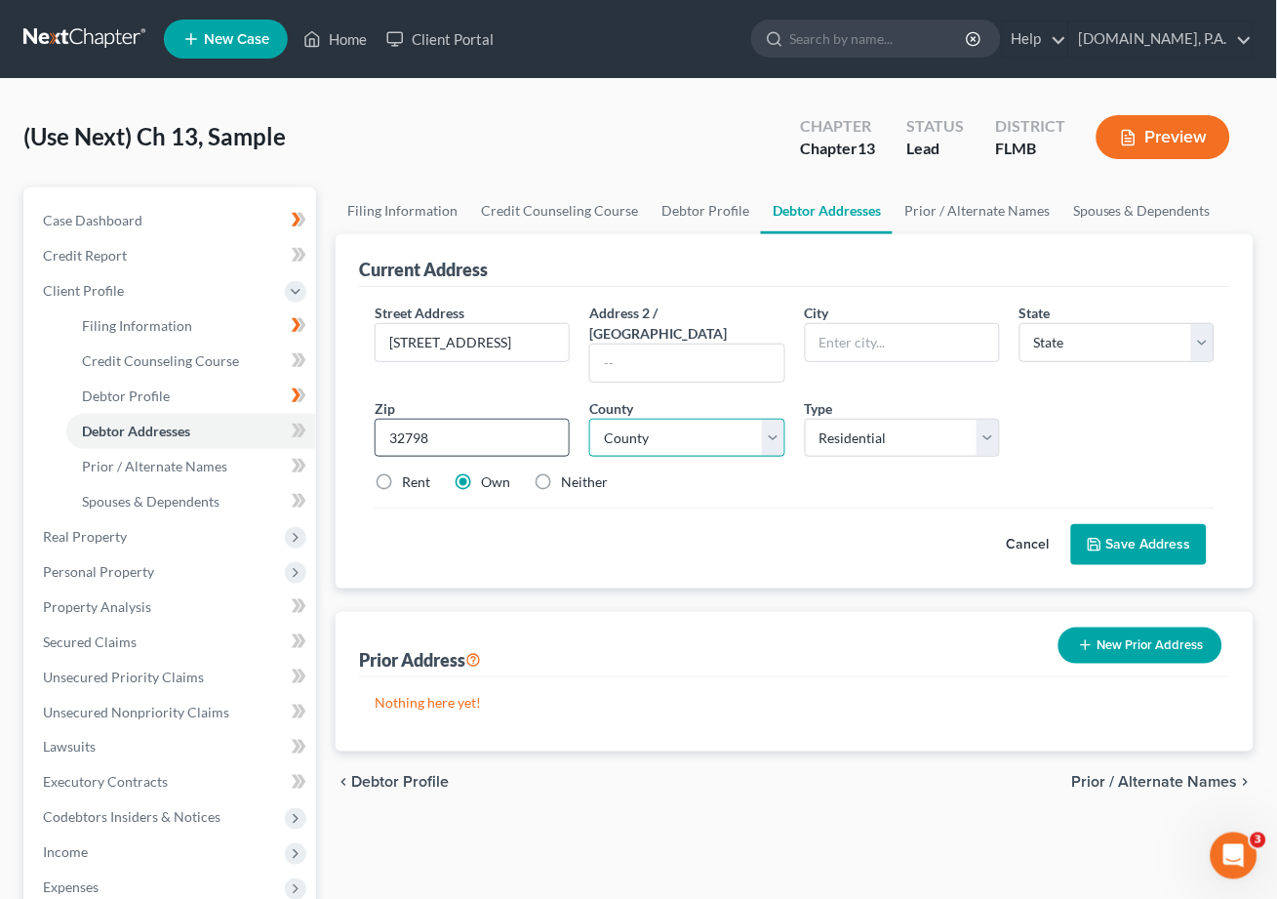
type input "Zellwood"
select select "9"
click at [776, 419] on select "County Alachua County Baker County Bay County Bradford County Brevard County Br…" at bounding box center [686, 438] width 195 height 39
select select "47"
click at [589, 419] on select "County Alachua County Baker County Bay County Bradford County Brevard County Br…" at bounding box center [686, 438] width 195 height 39
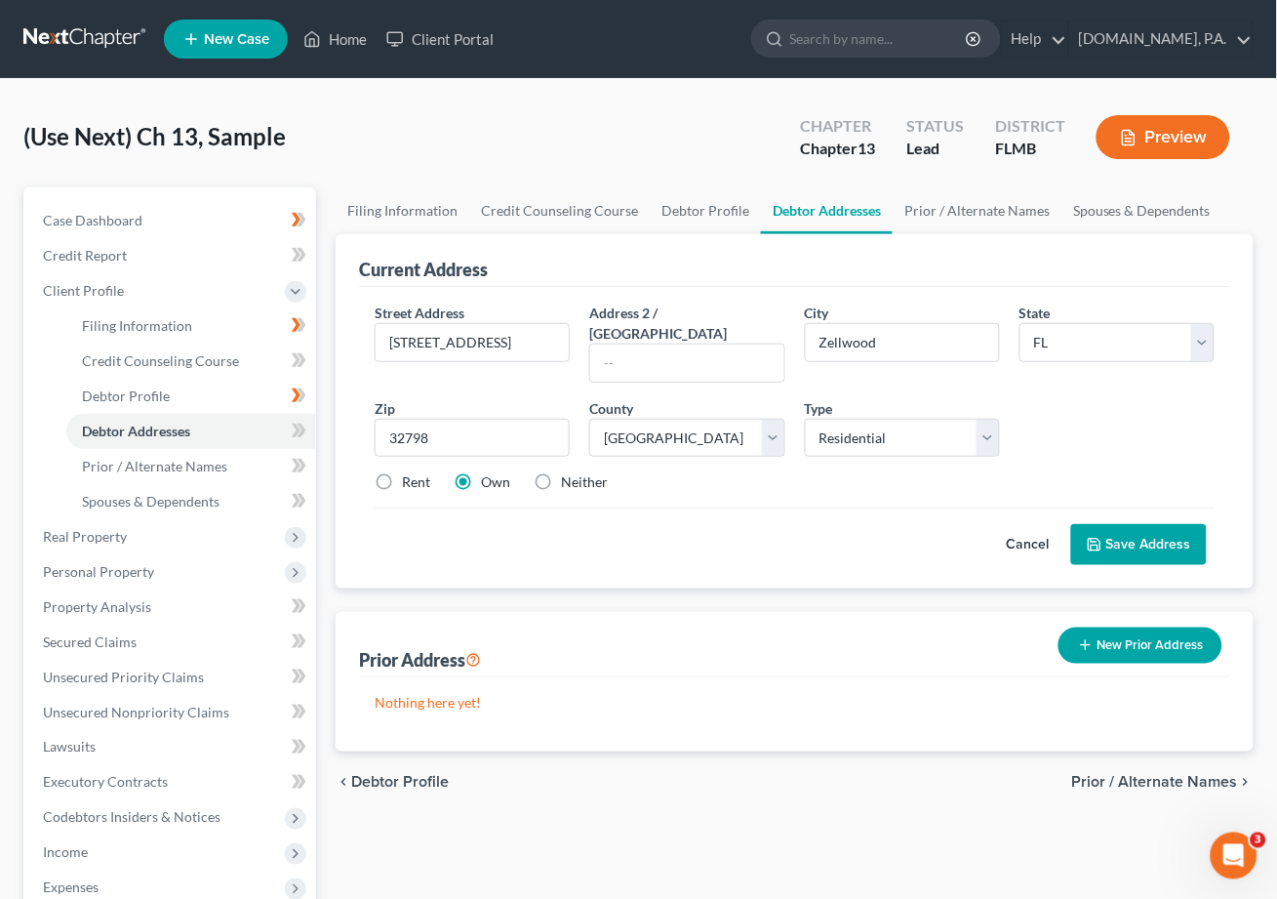
click at [1092, 524] on button "Save Address" at bounding box center [1139, 544] width 136 height 41
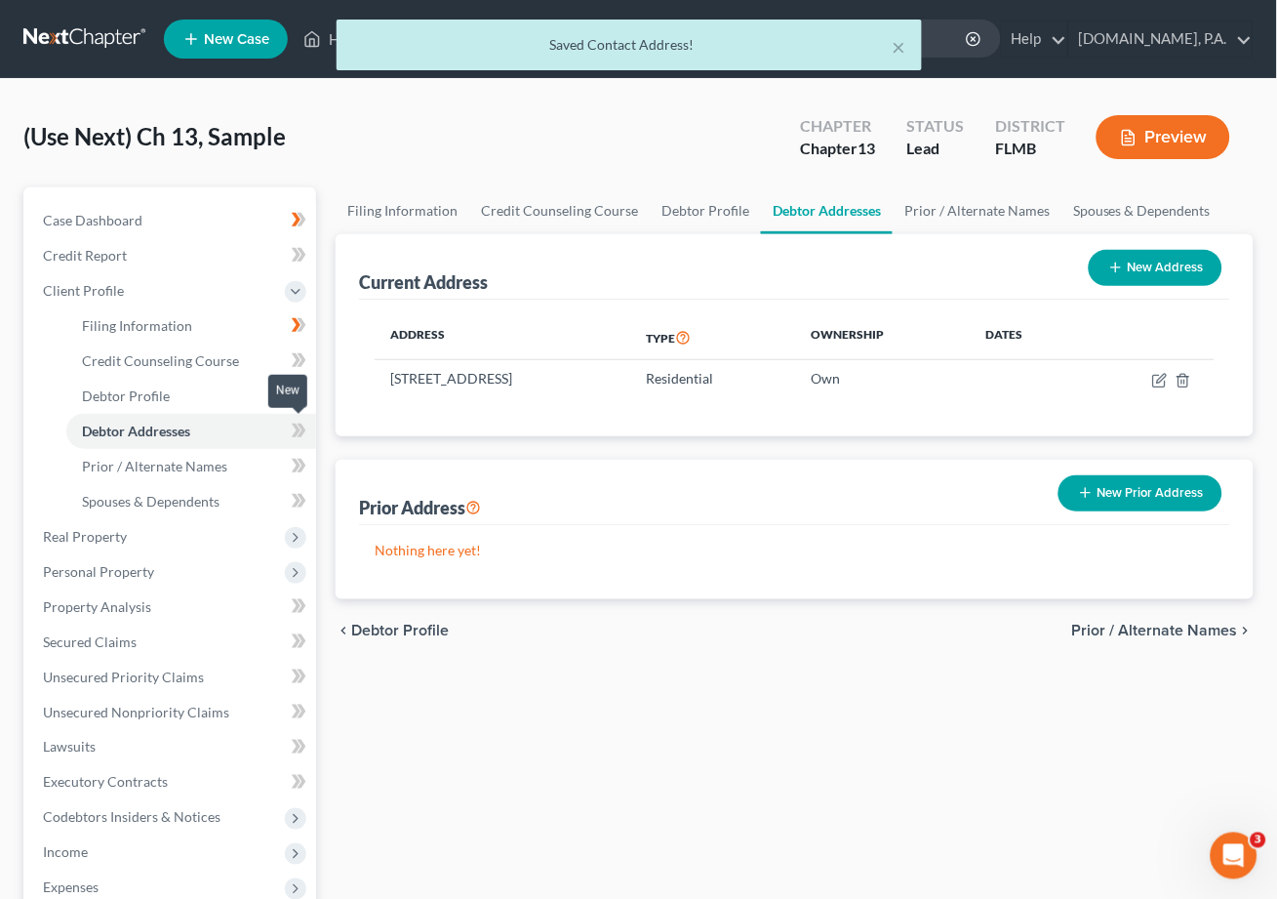
click at [298, 419] on icon at bounding box center [299, 431] width 15 height 24
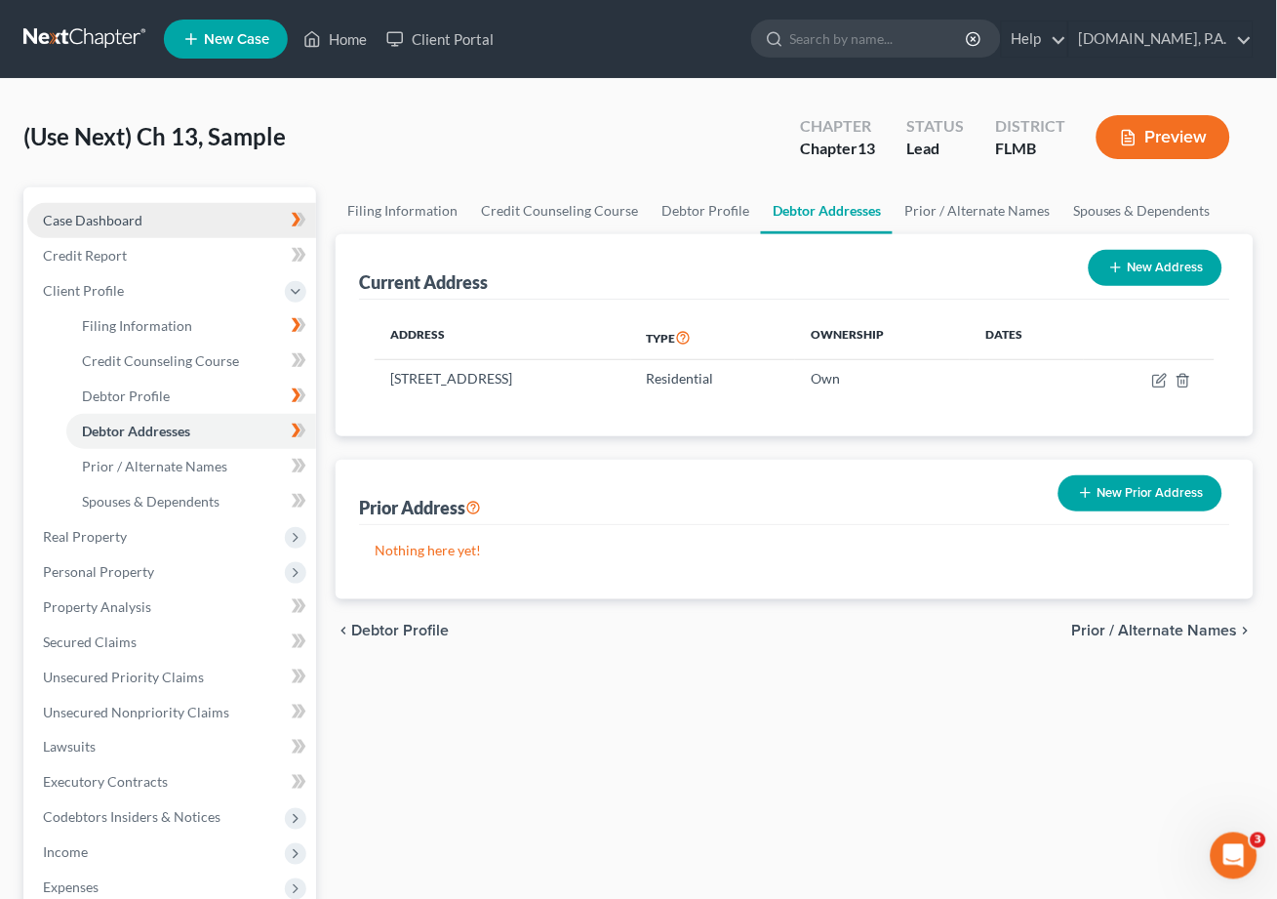
click at [94, 219] on span "Case Dashboard" at bounding box center [93, 220] width 100 height 17
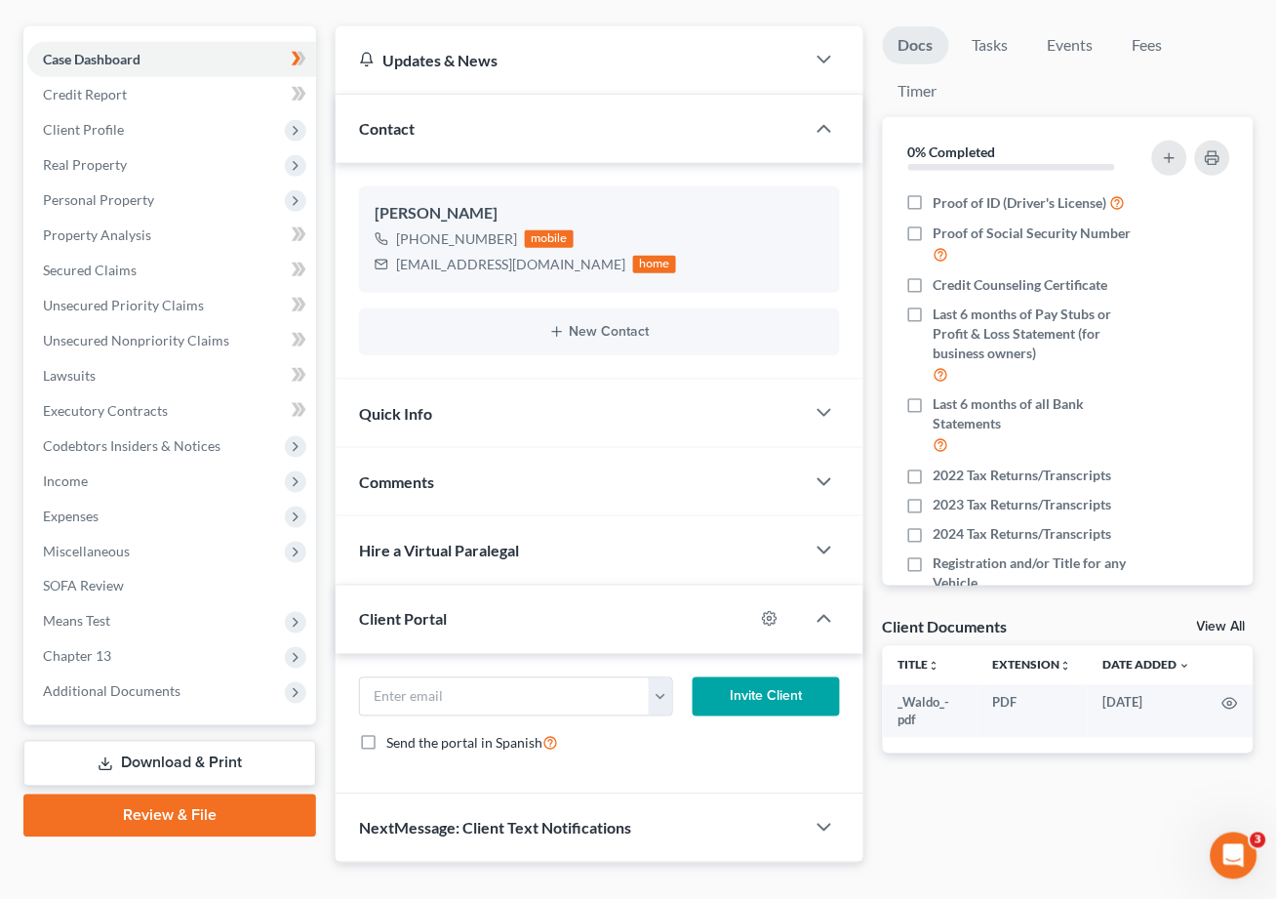
scroll to position [197, 0]
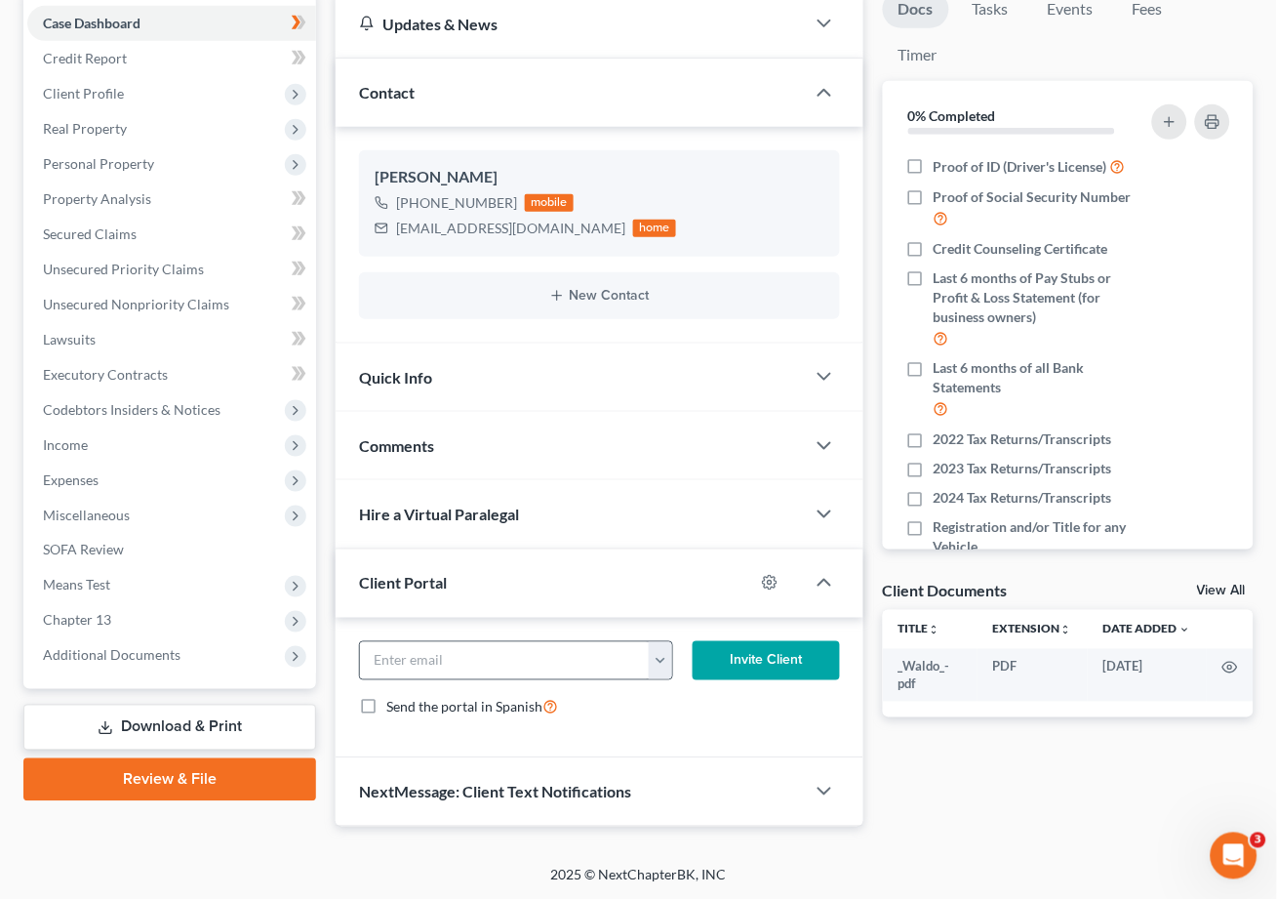
click at [661, 663] on button "button" at bounding box center [660, 660] width 23 height 37
click at [691, 706] on link "[EMAIL_ADDRESS][DOMAIN_NAME]" at bounding box center [782, 703] width 266 height 33
type input "[EMAIL_ADDRESS][DOMAIN_NAME]"
click at [763, 655] on button "Invite Client" at bounding box center [766, 660] width 147 height 39
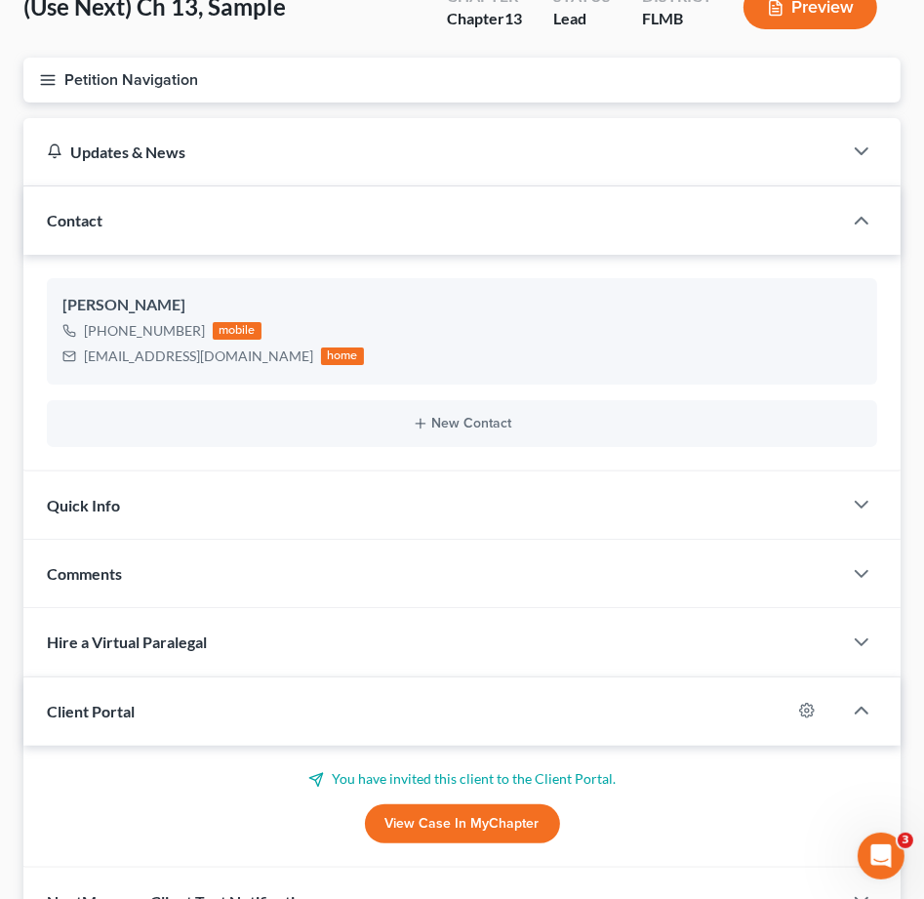
scroll to position [0, 0]
